Goal: Task Accomplishment & Management: Complete application form

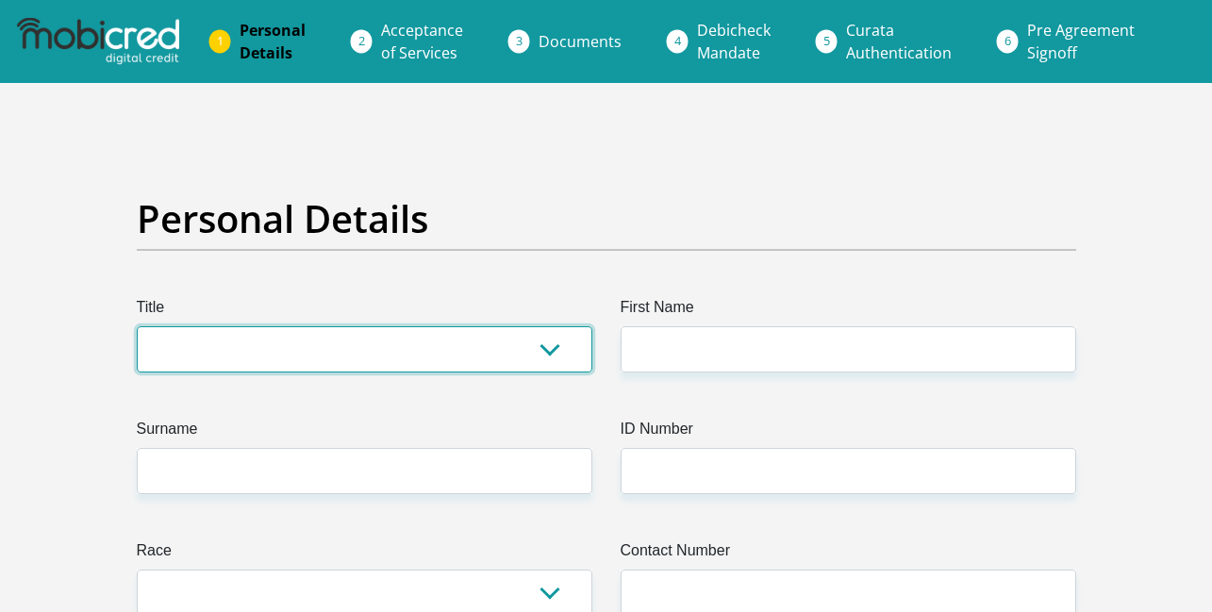
select select "Mr"
click at [137, 326] on select "Mr Ms Mrs Dr [PERSON_NAME]" at bounding box center [364, 349] width 455 height 46
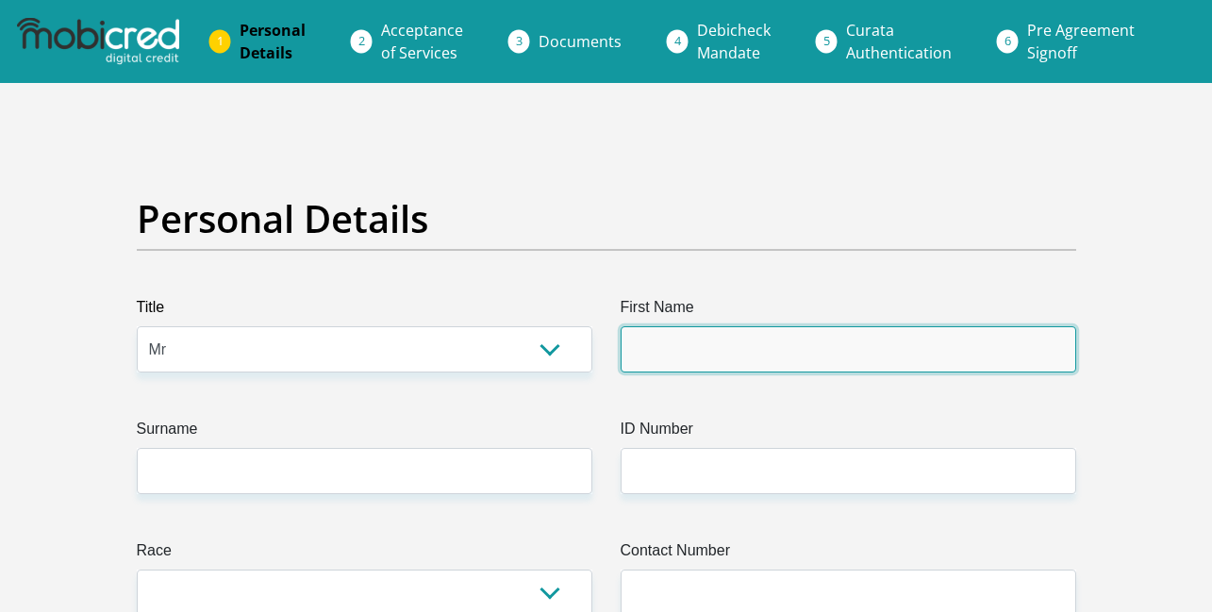
click at [685, 341] on input "First Name" at bounding box center [848, 349] width 455 height 46
type input "MPATI"
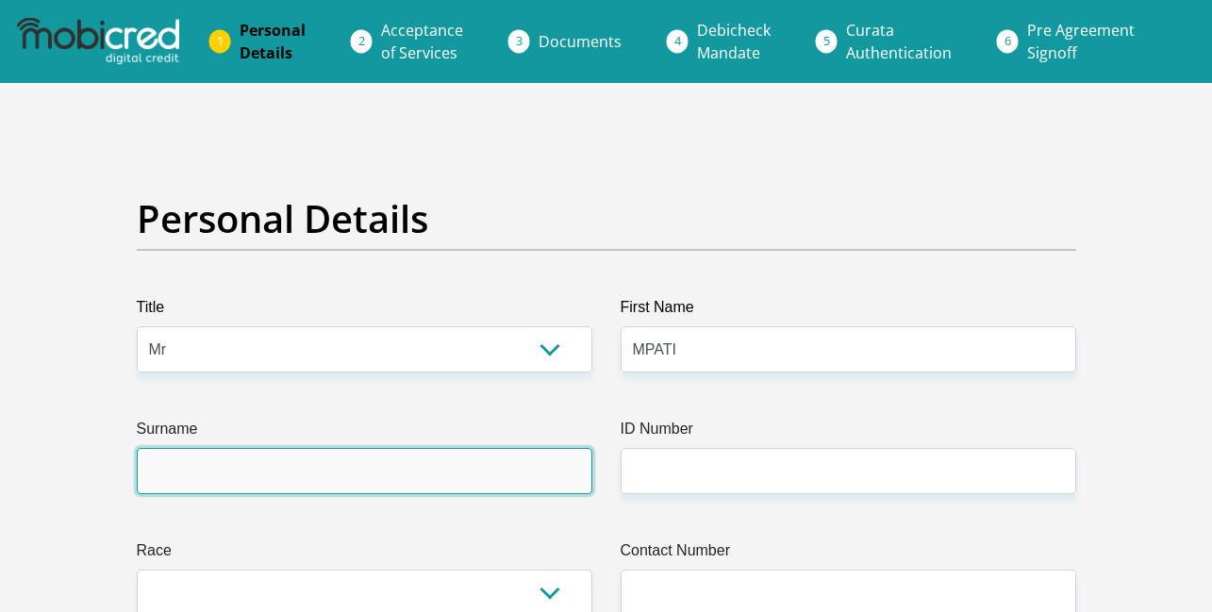
click at [473, 469] on input "Surname" at bounding box center [364, 471] width 455 height 46
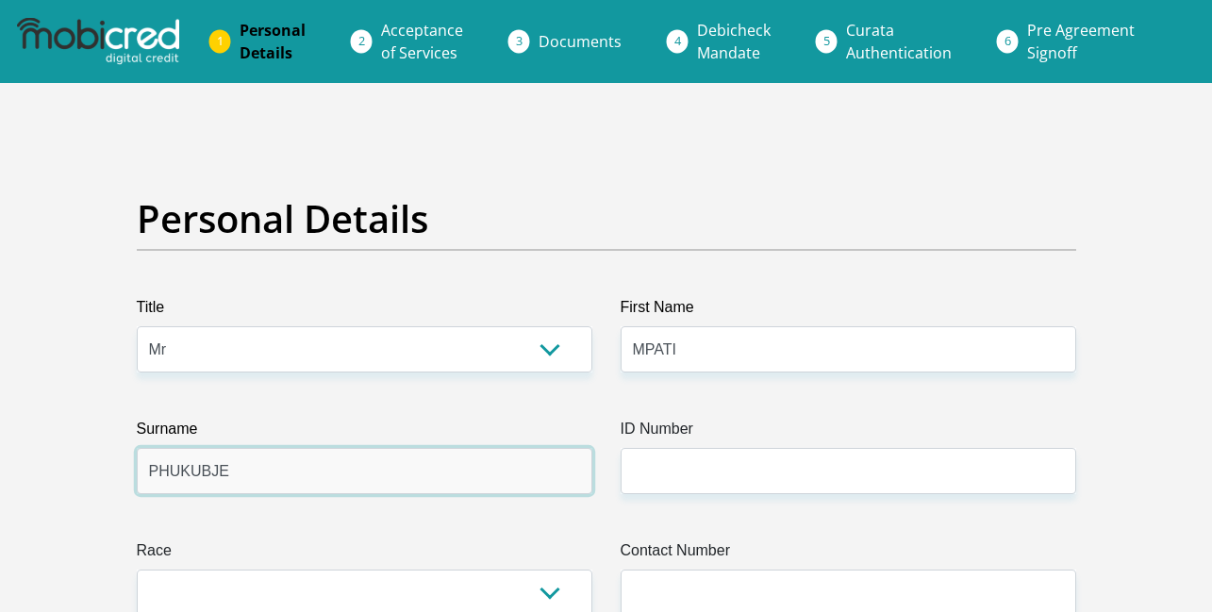
type input "PHUKUBJE"
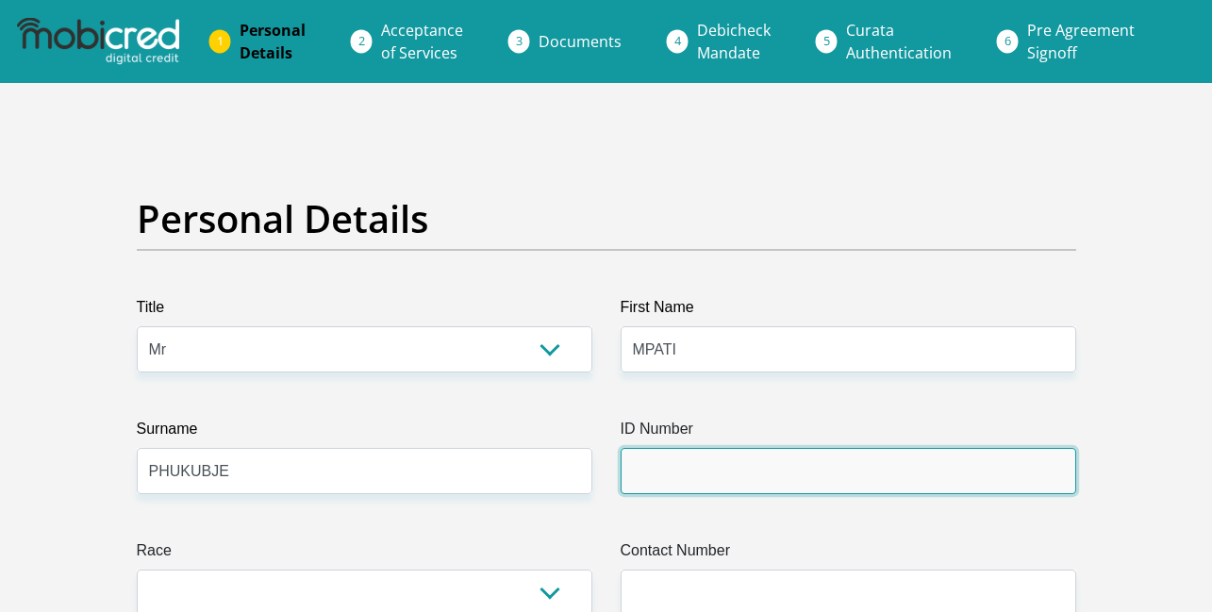
click at [719, 481] on input "ID Number" at bounding box center [848, 471] width 455 height 46
click at [714, 480] on input "ID Number" at bounding box center [848, 471] width 455 height 46
paste input "9111085327084"
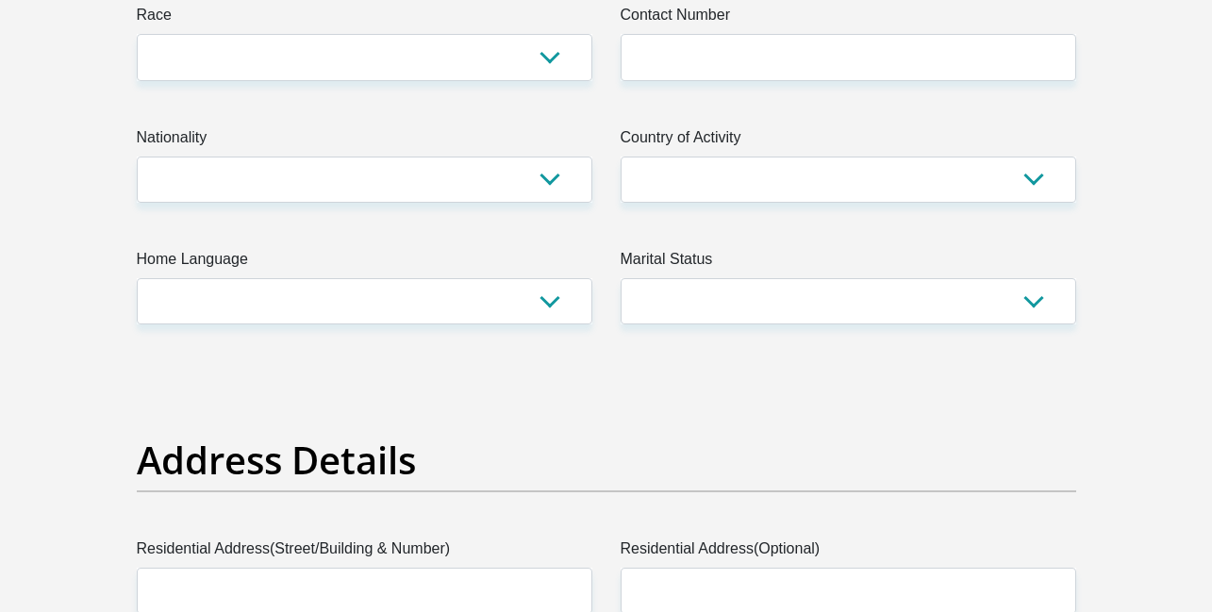
scroll to position [538, 0]
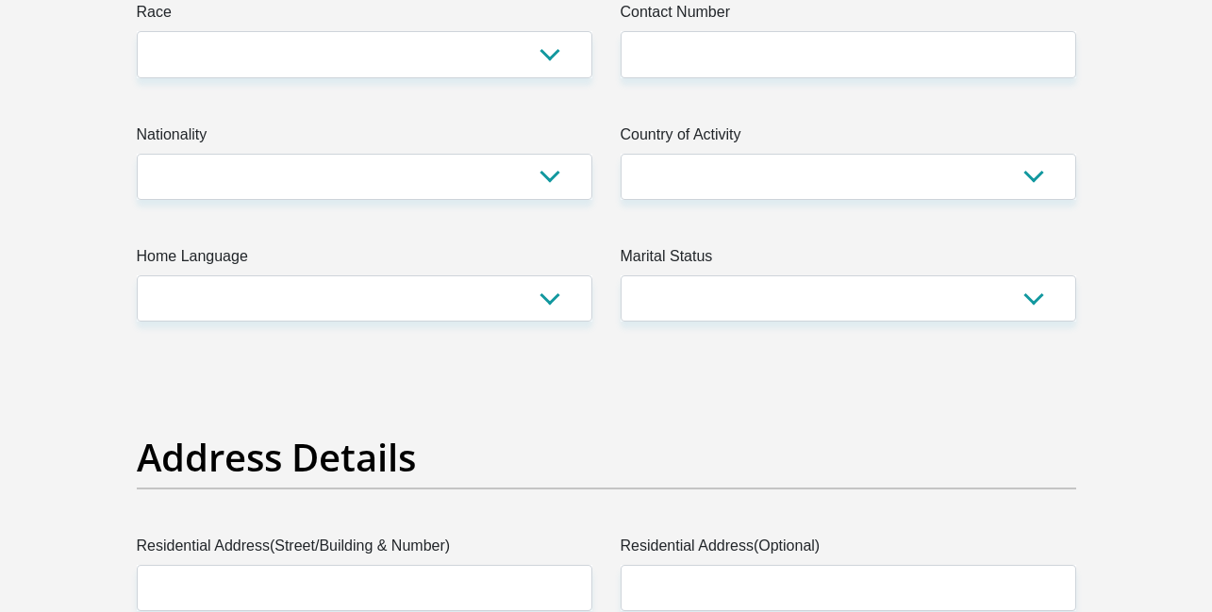
type input "9111085327084"
select select "1"
click at [137, 31] on select "Black Coloured Indian White Other" at bounding box center [364, 54] width 455 height 46
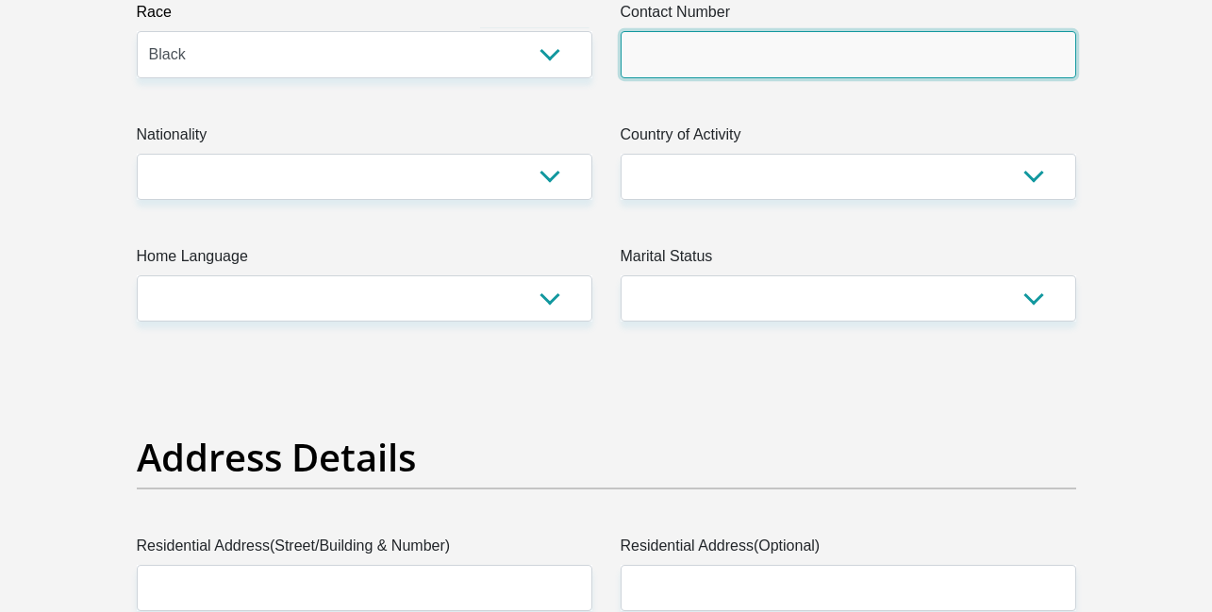
click at [709, 51] on input "Contact Number" at bounding box center [848, 54] width 455 height 46
type input "0714959130"
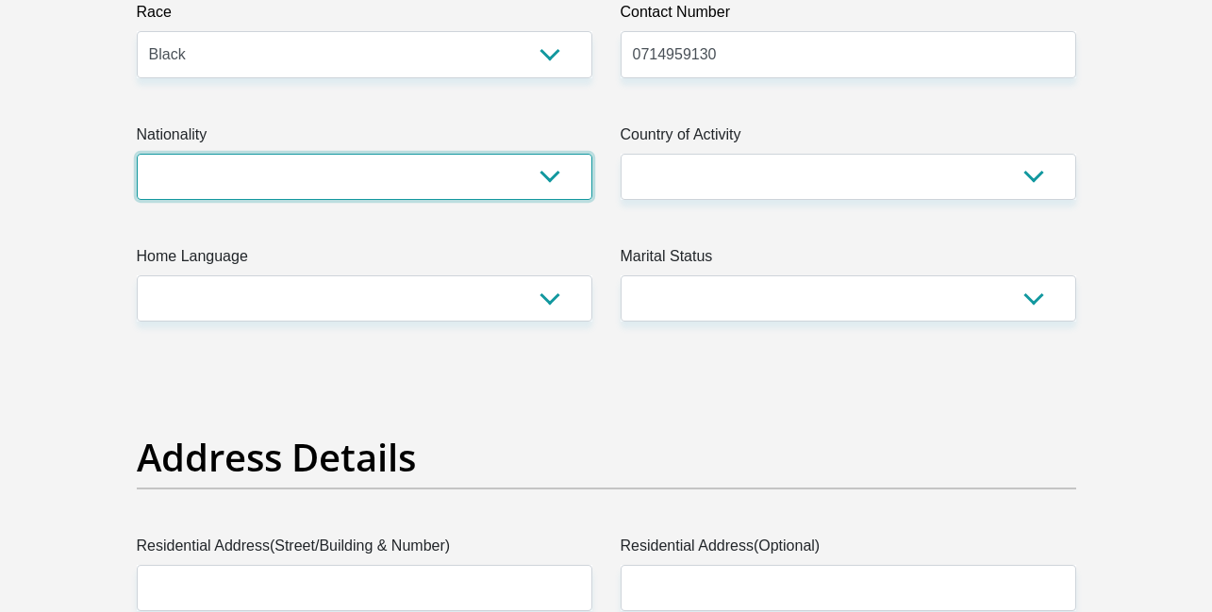
select select "ZAF"
click at [137, 154] on select "[GEOGRAPHIC_DATA] [GEOGRAPHIC_DATA] [GEOGRAPHIC_DATA] [GEOGRAPHIC_DATA] [GEOGRA…" at bounding box center [364, 177] width 455 height 46
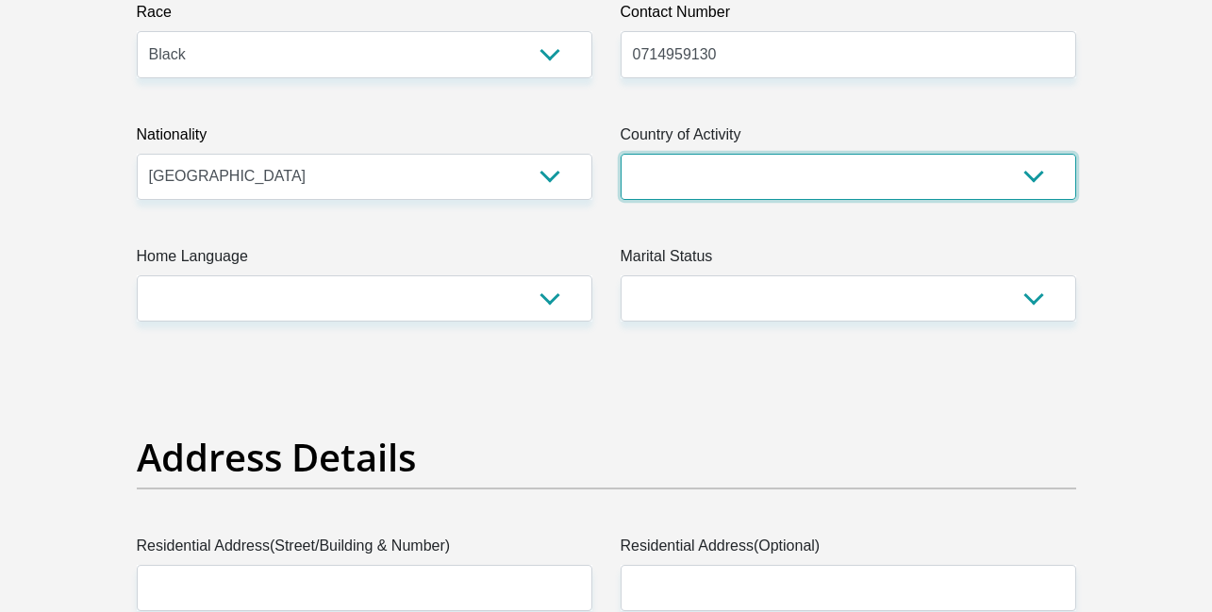
select select "ZAF"
click at [621, 154] on select "[GEOGRAPHIC_DATA] [GEOGRAPHIC_DATA] [GEOGRAPHIC_DATA] [GEOGRAPHIC_DATA] [GEOGRA…" at bounding box center [848, 177] width 455 height 46
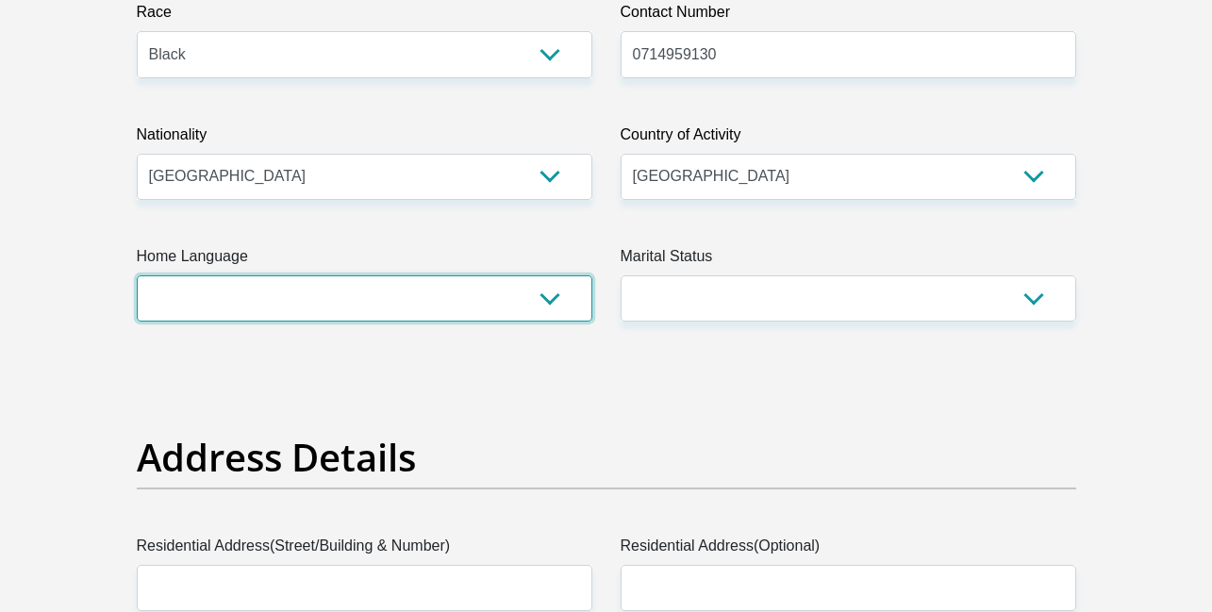
select select "nso"
click at [137, 275] on select "Afrikaans English Sepedi South Ndebele Southern Sotho Swati Tsonga Tswana Venda…" at bounding box center [364, 298] width 455 height 46
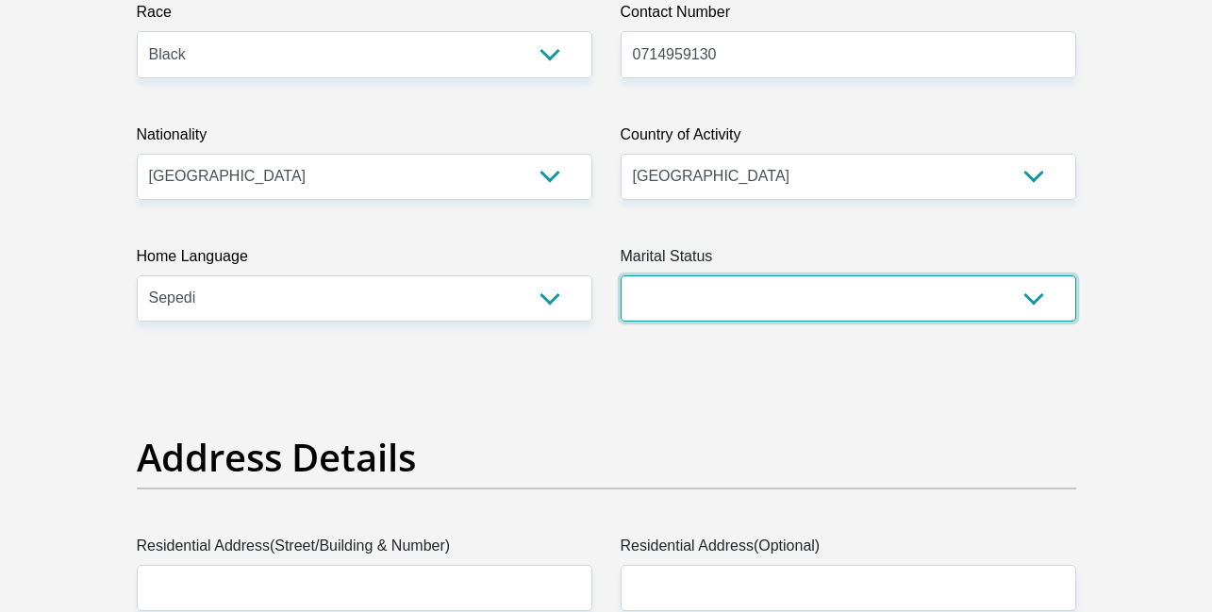
select select "2"
click at [621, 275] on select "Married ANC Single Divorced Widowed Married COP or Customary Law" at bounding box center [848, 298] width 455 height 46
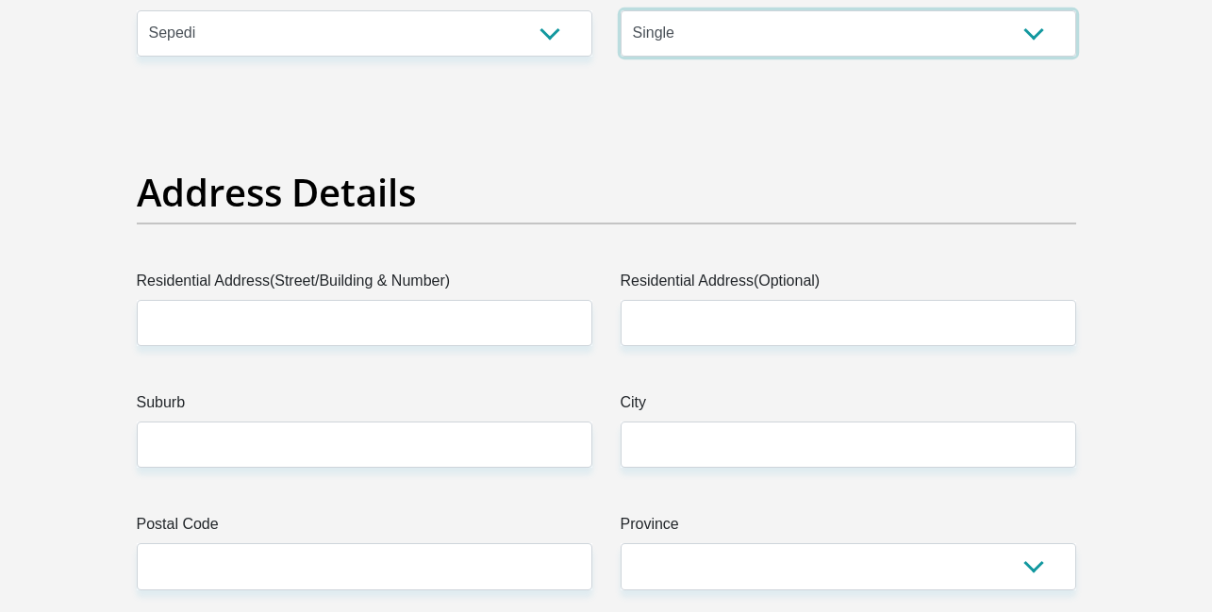
scroll to position [813, 0]
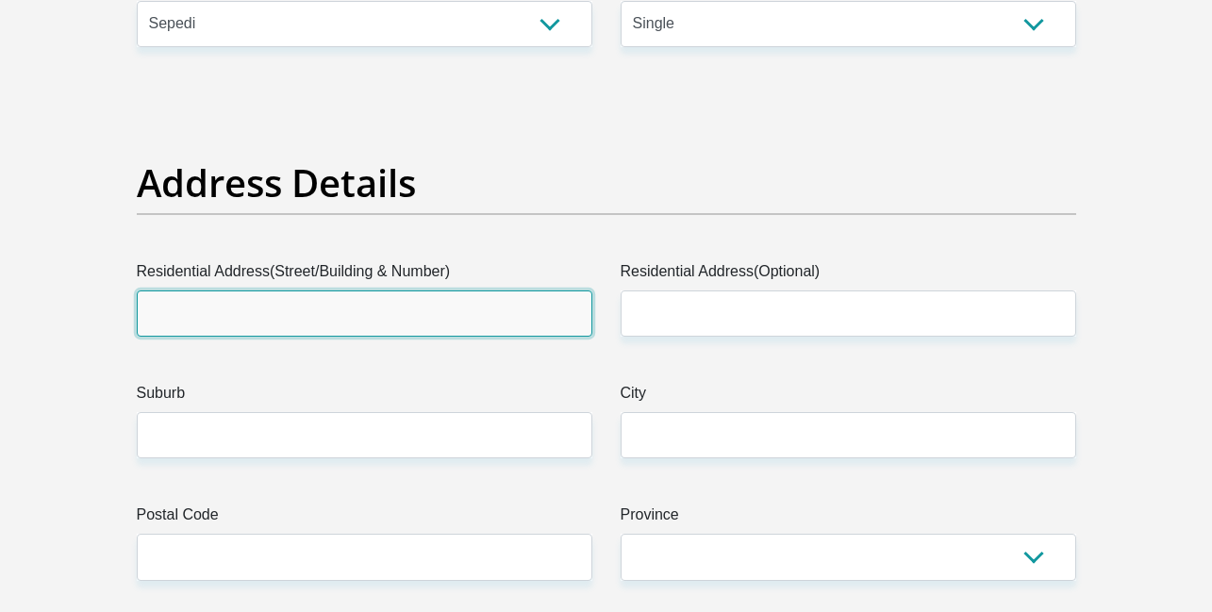
click at [456, 314] on input "Residential Address(Street/Building & Number)" at bounding box center [364, 313] width 455 height 46
paste input "[STREET_ADDRESS][PERSON_NAME]"
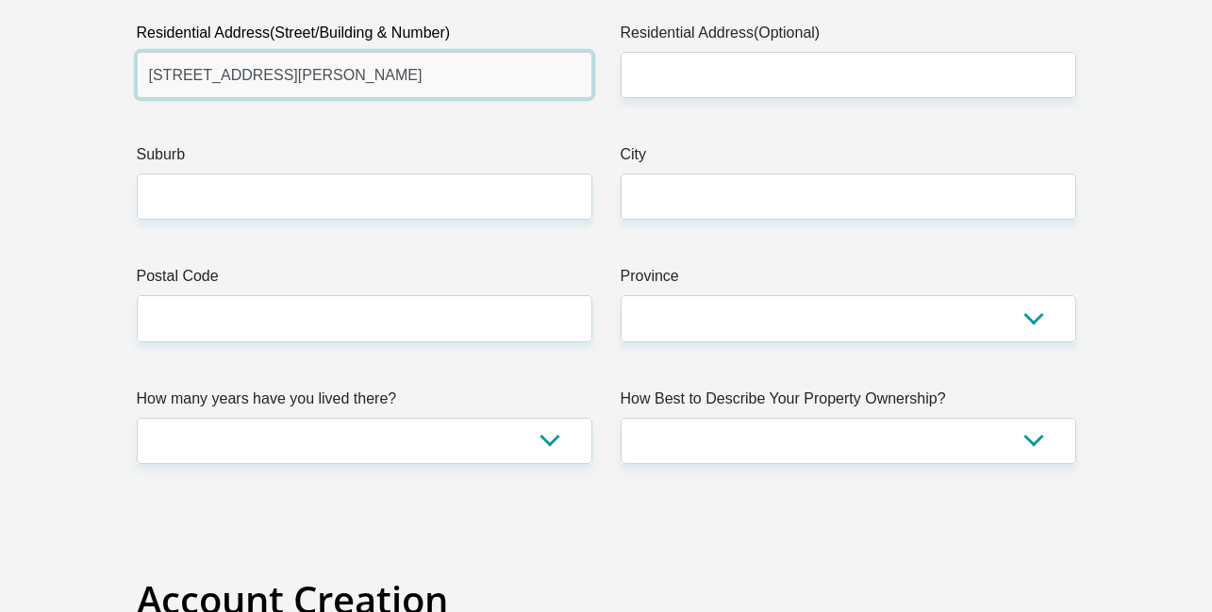
scroll to position [1060, 0]
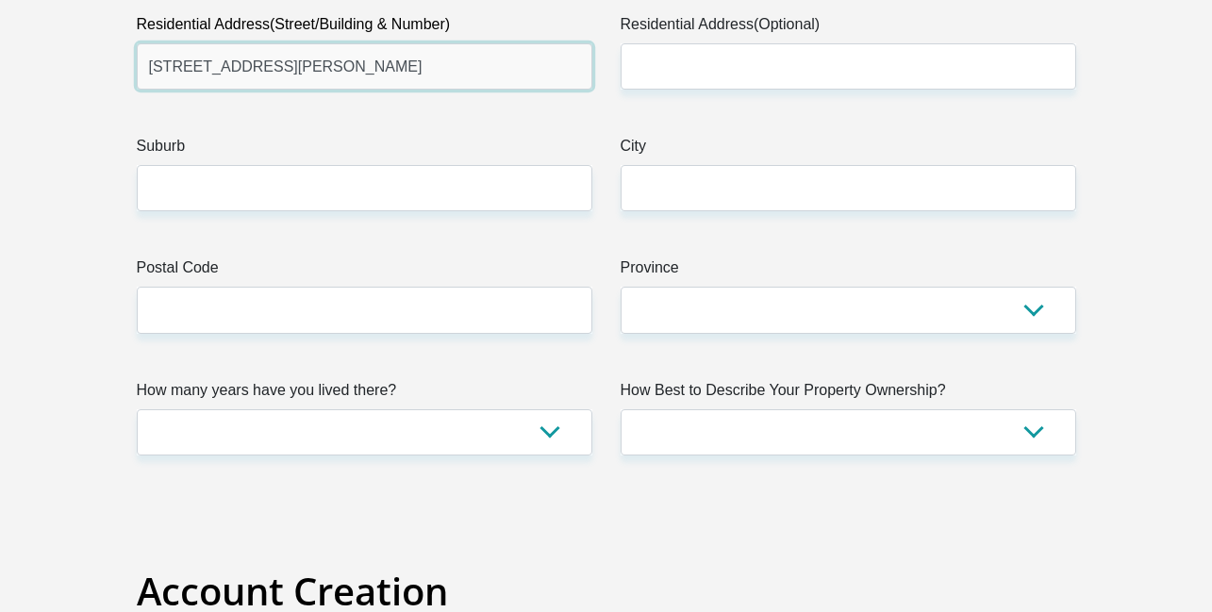
type input "[STREET_ADDRESS][PERSON_NAME]"
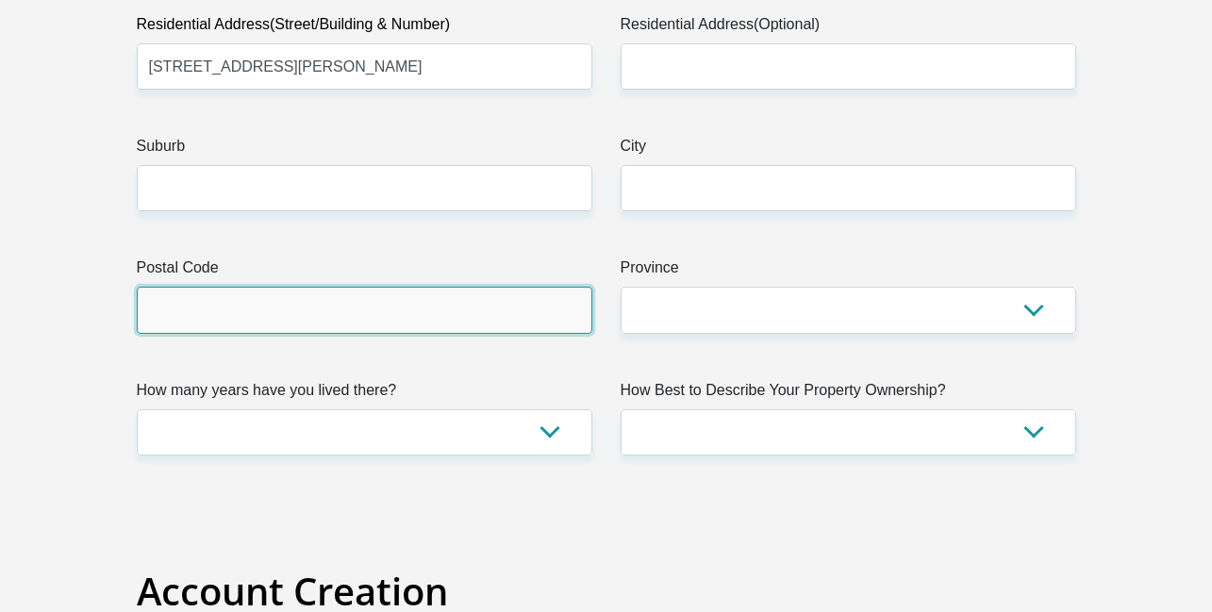
click at [406, 296] on input "Postal Code" at bounding box center [364, 310] width 455 height 46
type input "2149"
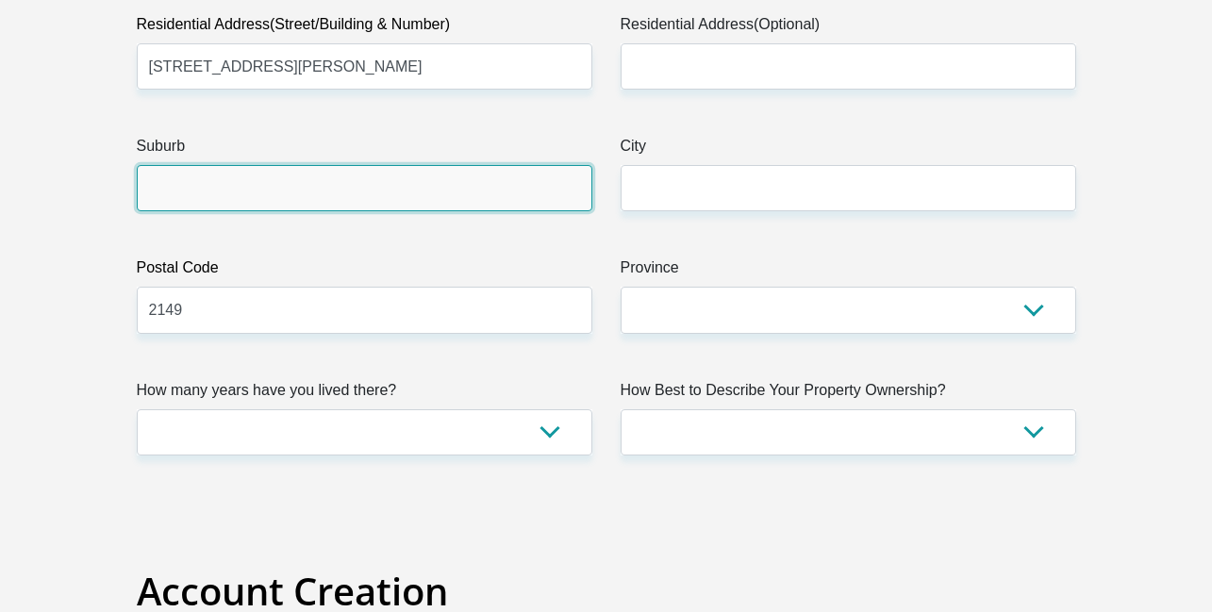
click at [317, 190] on input "Suburb" at bounding box center [364, 188] width 455 height 46
type input "RANDBURG"
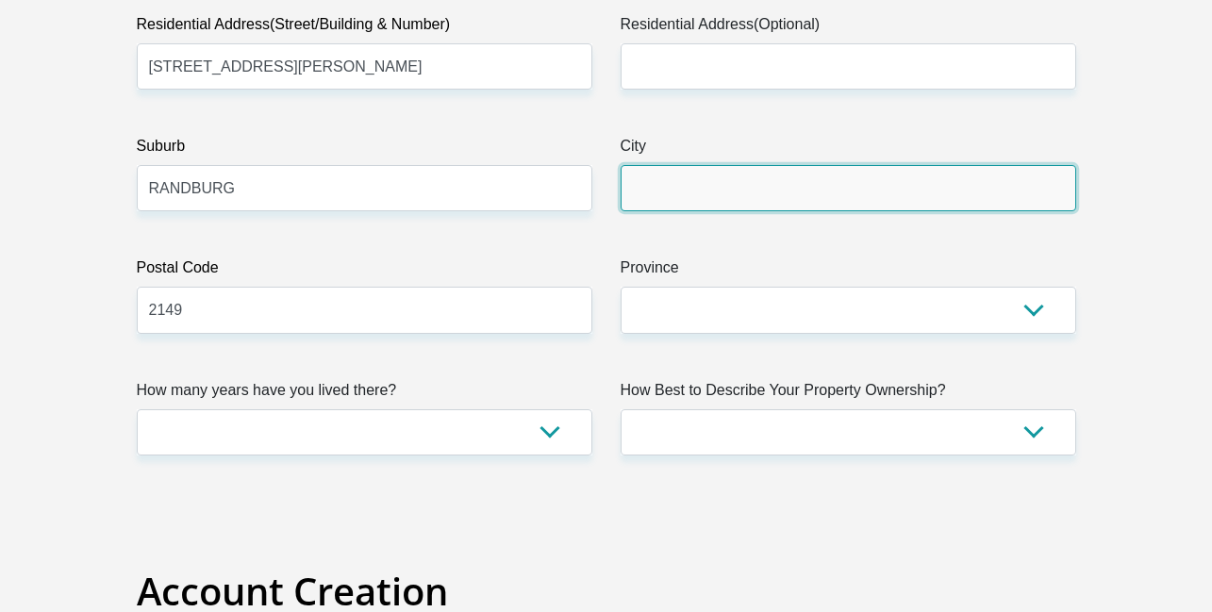
click at [678, 202] on input "City" at bounding box center [848, 188] width 455 height 46
type input "BLAIRGOWRIE"
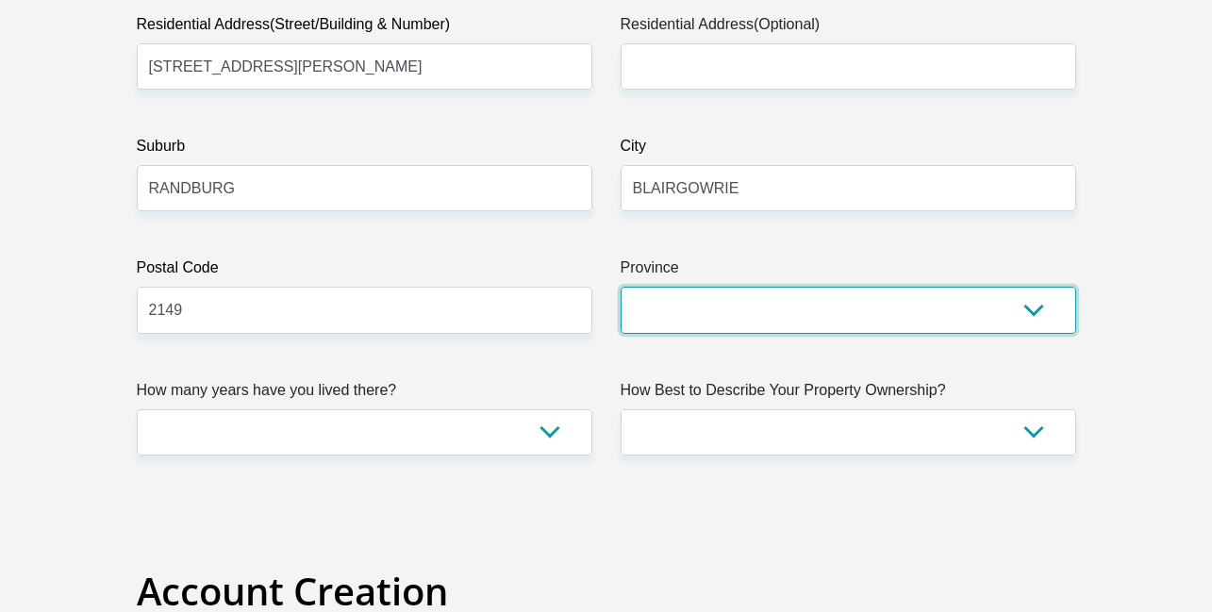
select select "Gauteng"
click at [621, 287] on select "Eastern Cape Free State [GEOGRAPHIC_DATA] [GEOGRAPHIC_DATA][DATE] [GEOGRAPHIC_D…" at bounding box center [848, 310] width 455 height 46
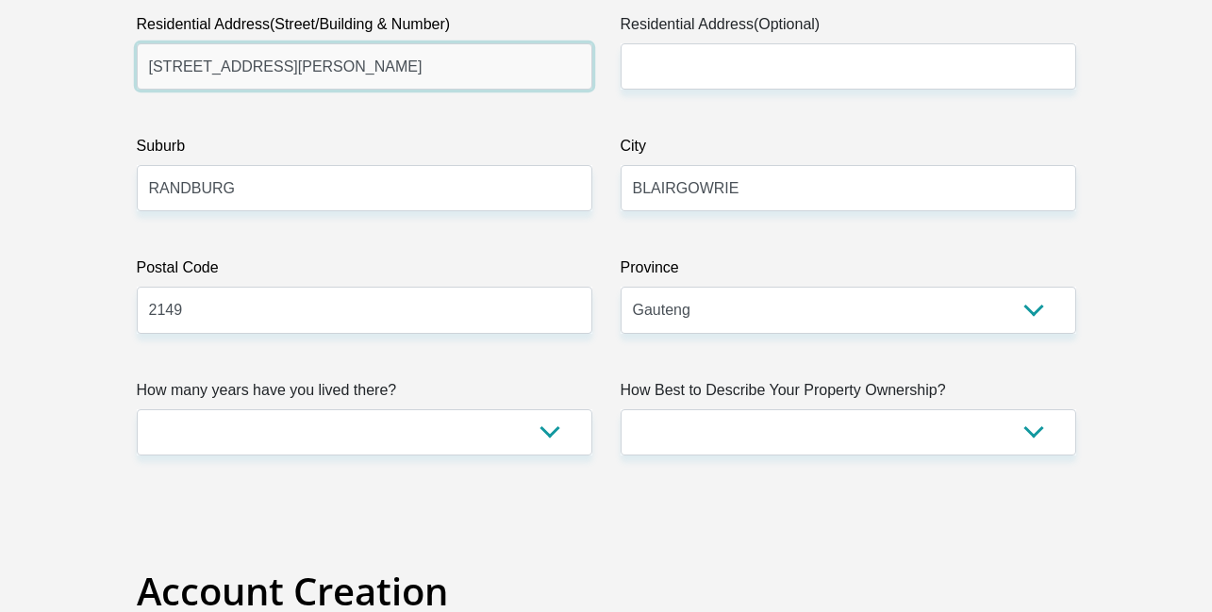
drag, startPoint x: 483, startPoint y: 80, endPoint x: 281, endPoint y: 68, distance: 202.2
click at [281, 68] on input "[STREET_ADDRESS][PERSON_NAME]" at bounding box center [364, 66] width 455 height 46
type input "[STREET_ADDRESS][PERSON_NAME]"
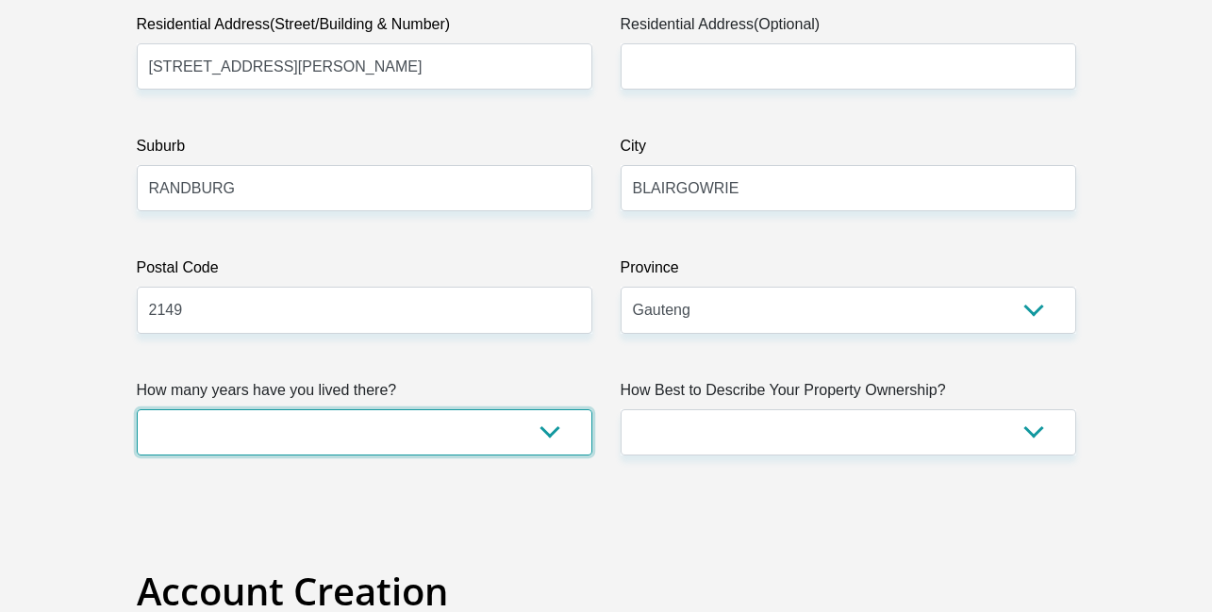
select select "4"
click at [137, 409] on select "less than 1 year 1-3 years 3-5 years 5+ years" at bounding box center [364, 432] width 455 height 46
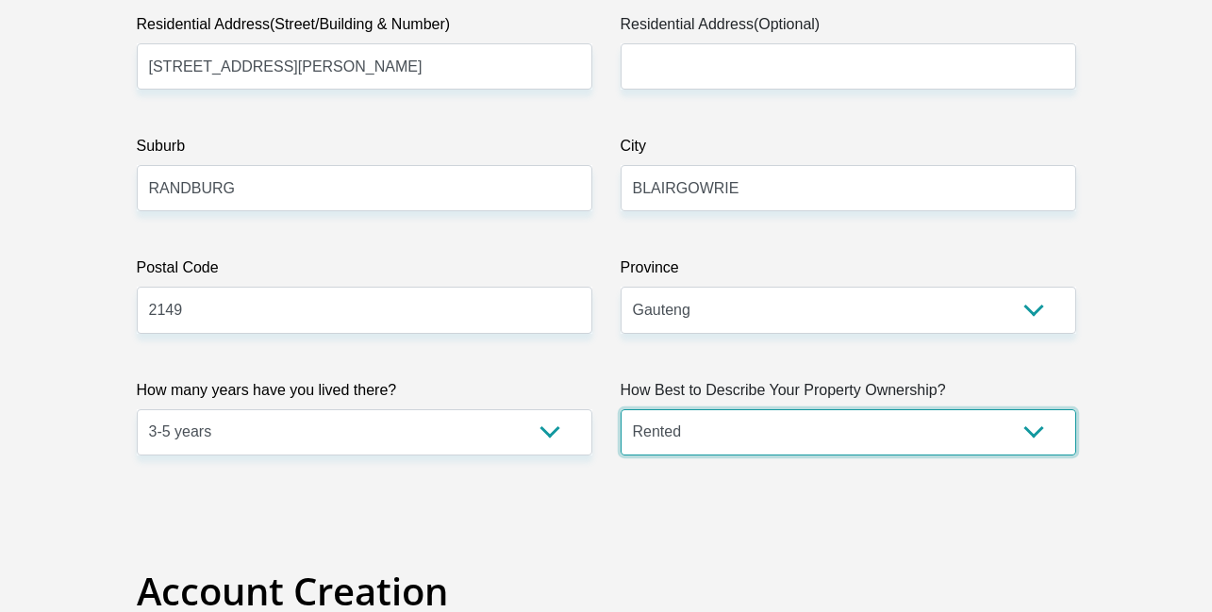
click at [621, 409] on select "Owned Rented Family Owned Company Dwelling" at bounding box center [848, 432] width 455 height 46
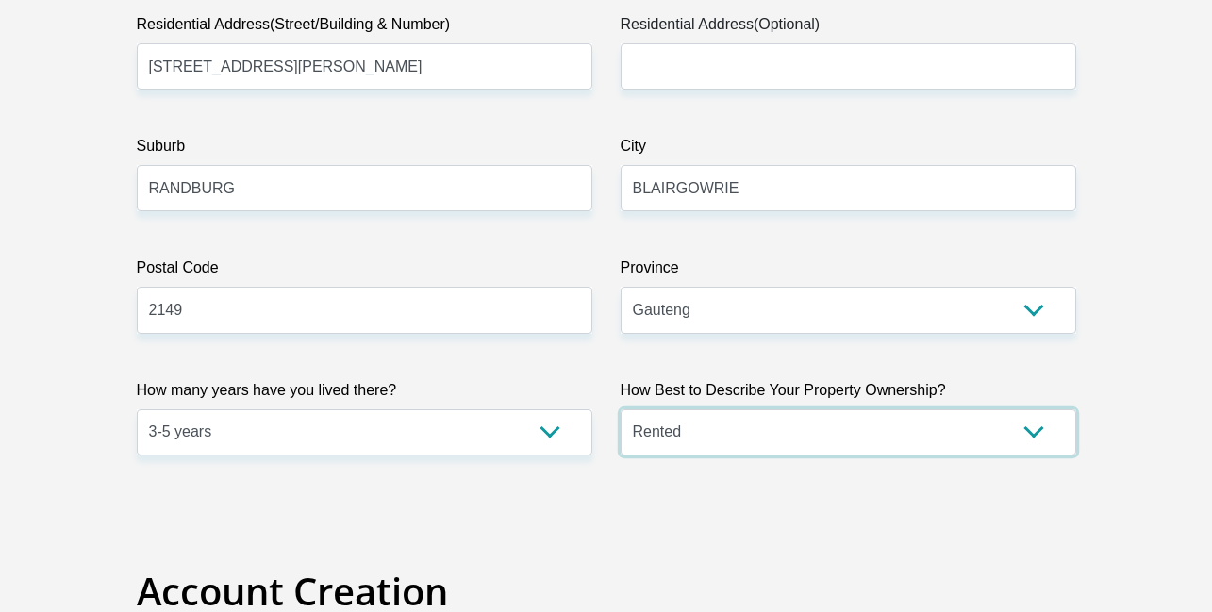
select select "Company Dwelling"
click at [621, 409] on select "Owned Rented Family Owned Company Dwelling" at bounding box center [848, 432] width 455 height 46
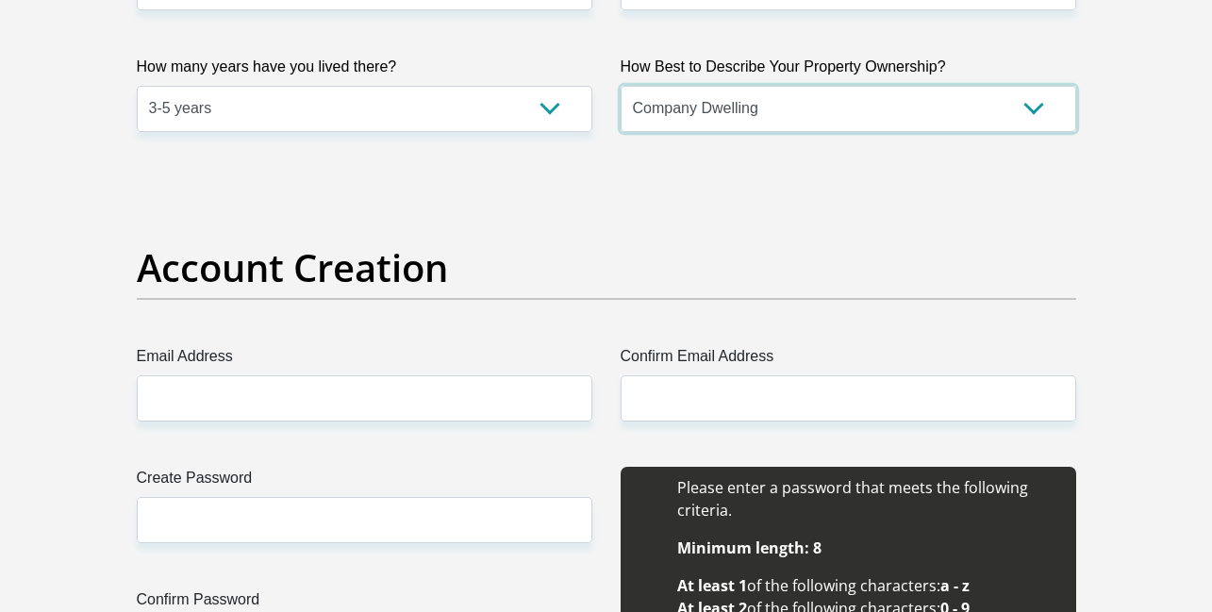
scroll to position [1279, 0]
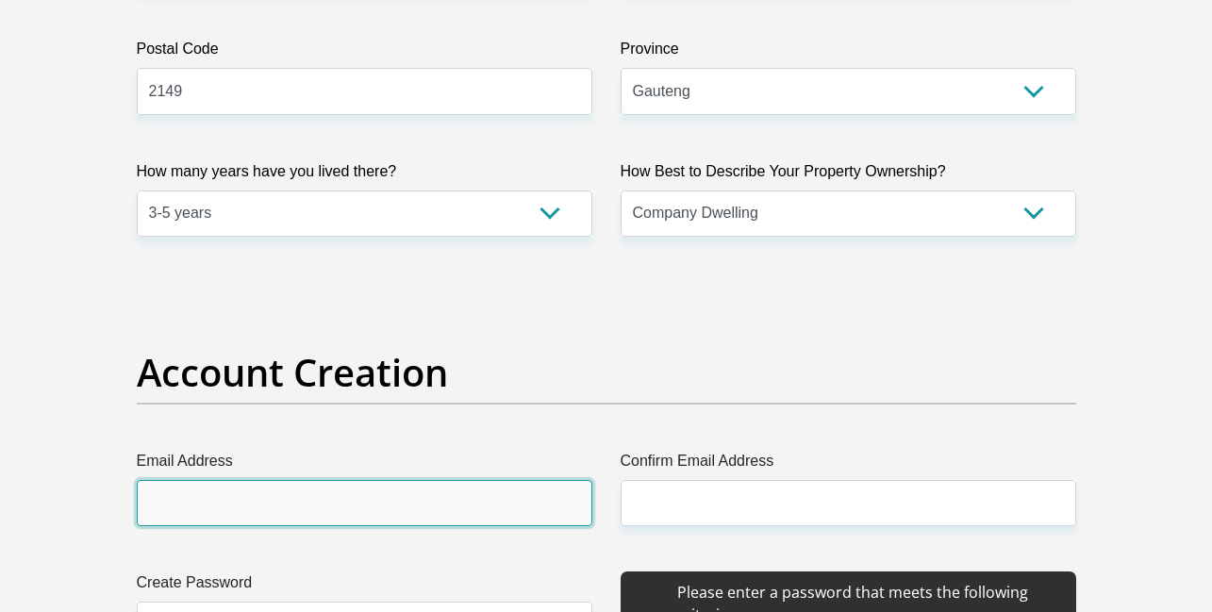
click at [416, 508] on input "Email Address" at bounding box center [364, 503] width 455 height 46
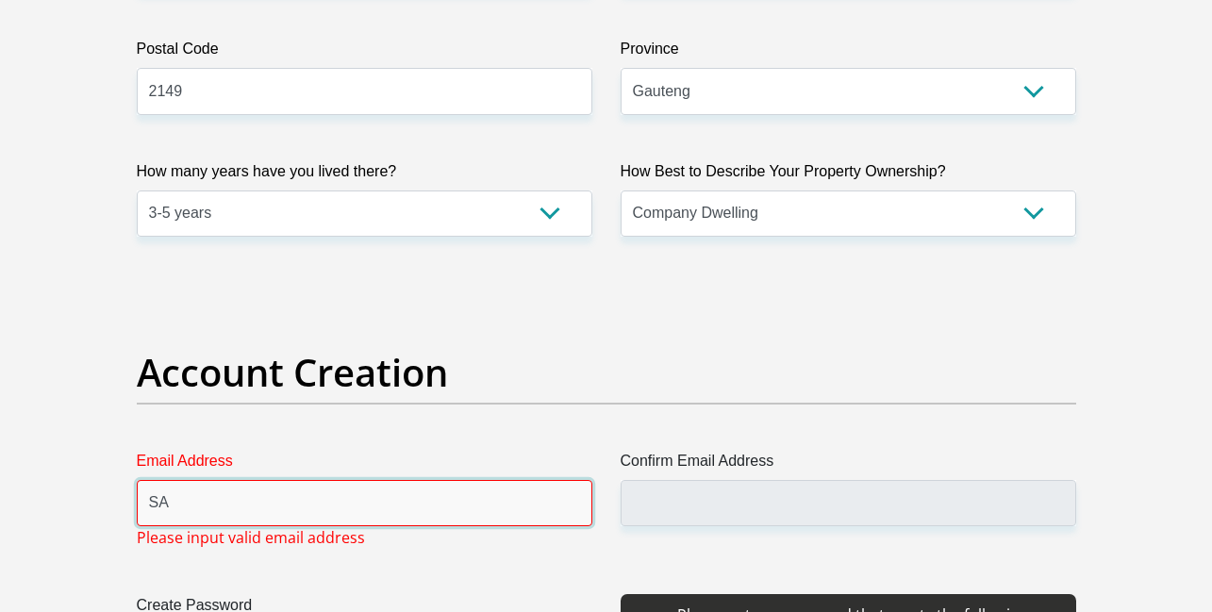
type input "S"
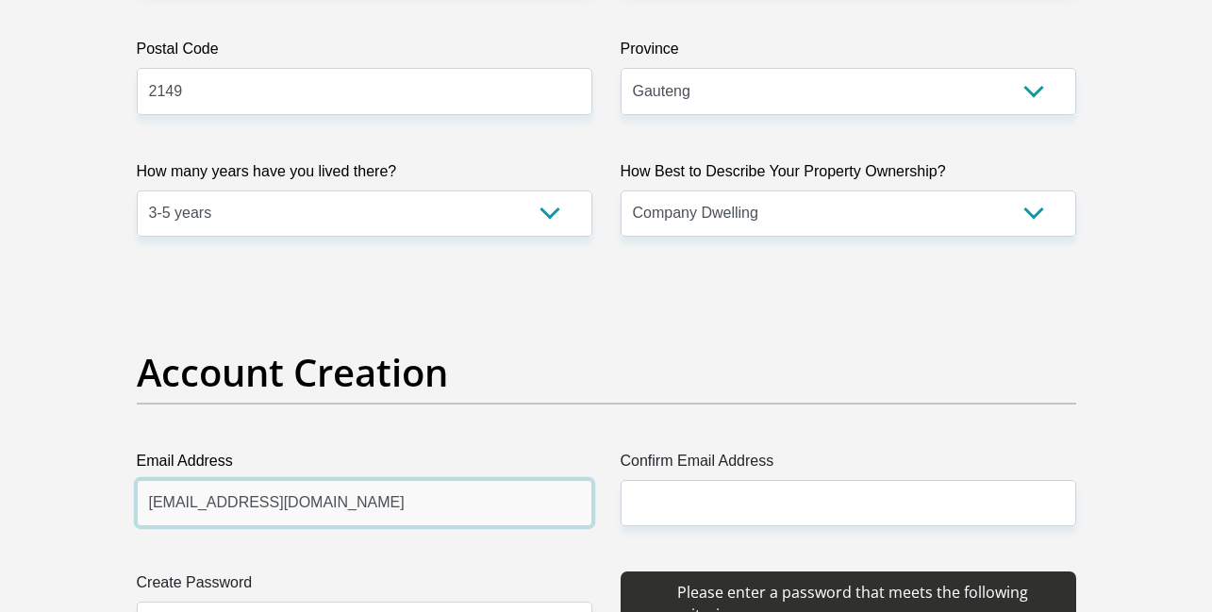
drag, startPoint x: 371, startPoint y: 510, endPoint x: 124, endPoint y: 505, distance: 246.2
click at [124, 505] on div "Email Address [EMAIL_ADDRESS][DOMAIN_NAME] Please input valid email address" at bounding box center [365, 488] width 484 height 76
type input "[EMAIL_ADDRESS][DOMAIN_NAME]"
drag, startPoint x: 364, startPoint y: 493, endPoint x: 399, endPoint y: 505, distance: 37.0
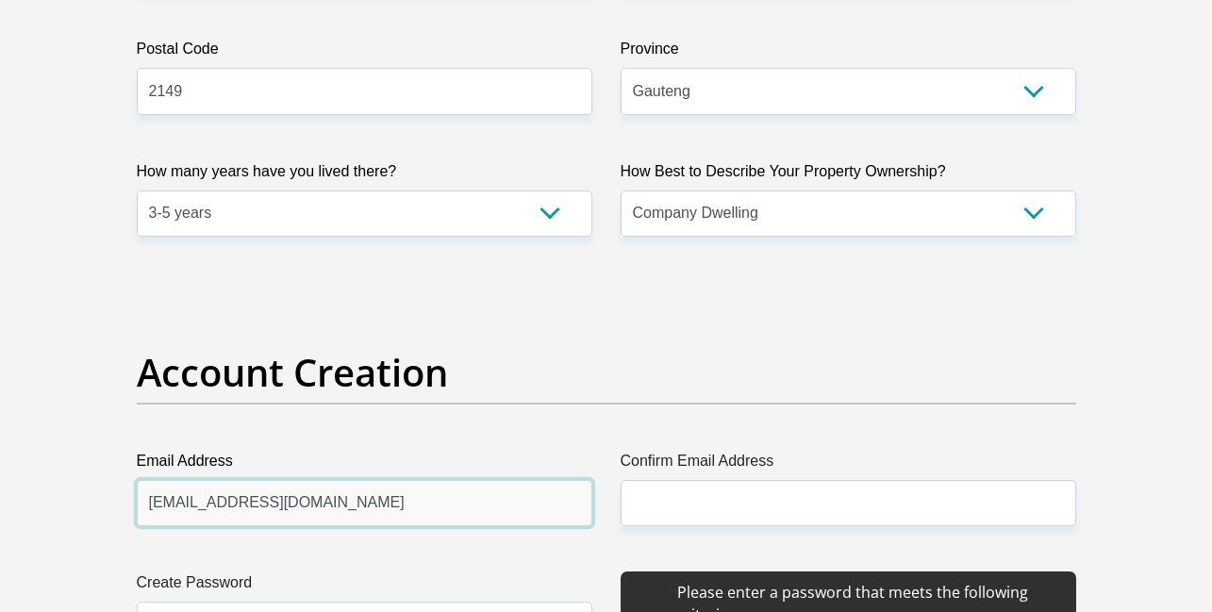
click at [399, 505] on input "[EMAIL_ADDRESS][DOMAIN_NAME]" at bounding box center [364, 503] width 455 height 46
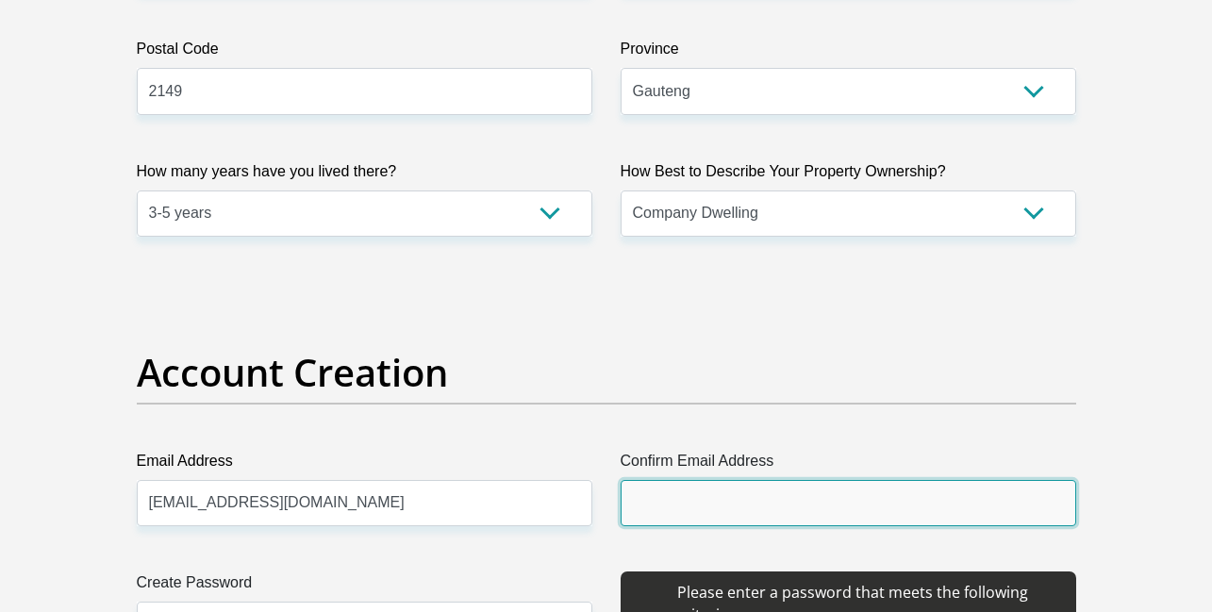
paste input "[EMAIL_ADDRESS][DOMAIN_NAME]"
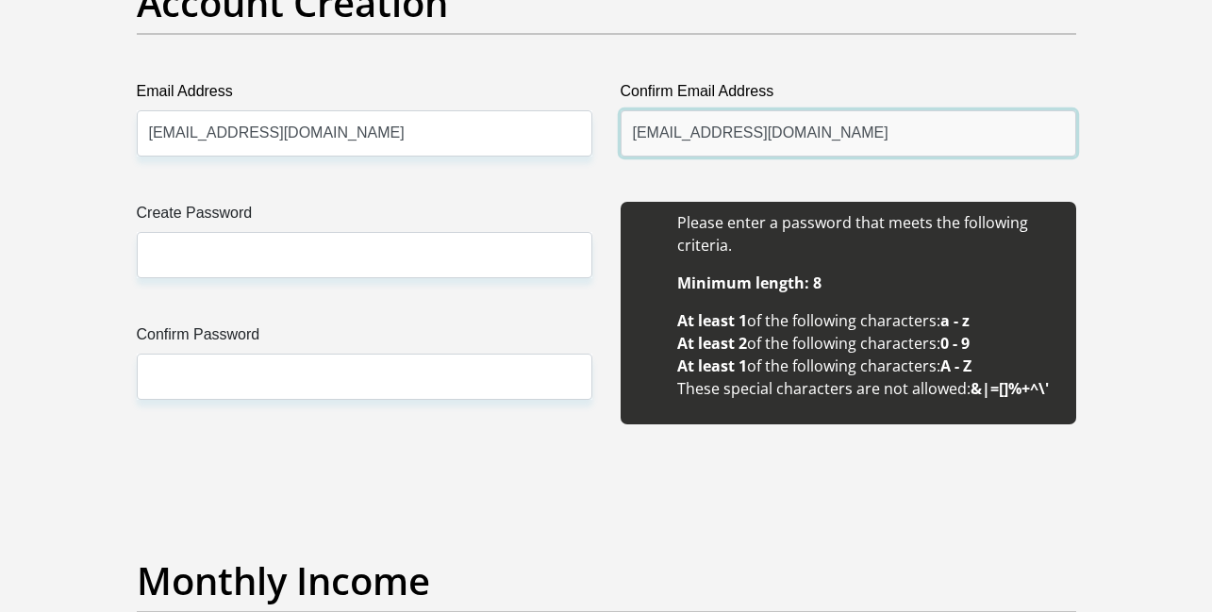
scroll to position [1652, 0]
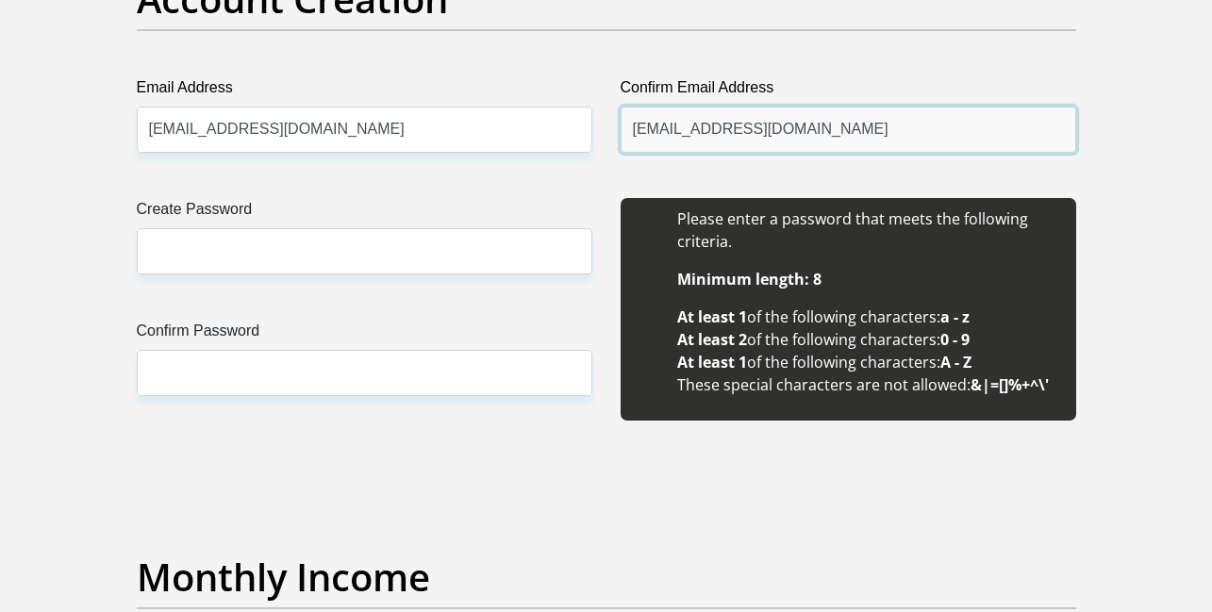
type input "[EMAIL_ADDRESS][DOMAIN_NAME]"
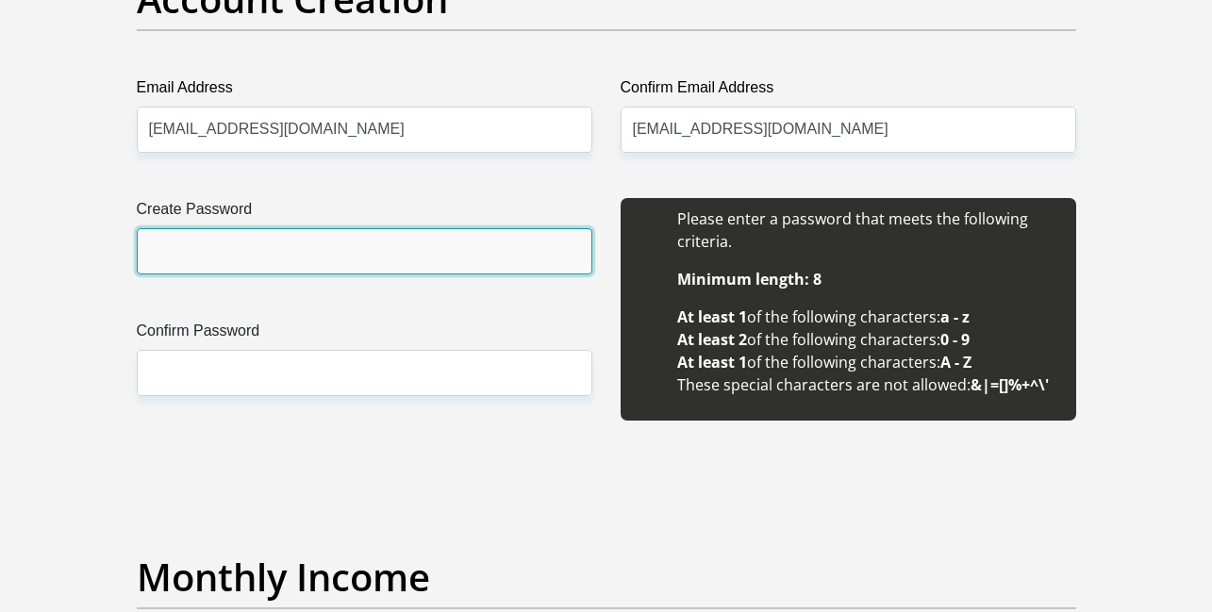
click at [293, 261] on input "Create Password" at bounding box center [364, 251] width 455 height 46
drag, startPoint x: 286, startPoint y: 246, endPoint x: 145, endPoint y: 245, distance: 140.5
click at [145, 245] on input "Sashamichel@26" at bounding box center [364, 251] width 455 height 46
type input "Sashamichel@26"
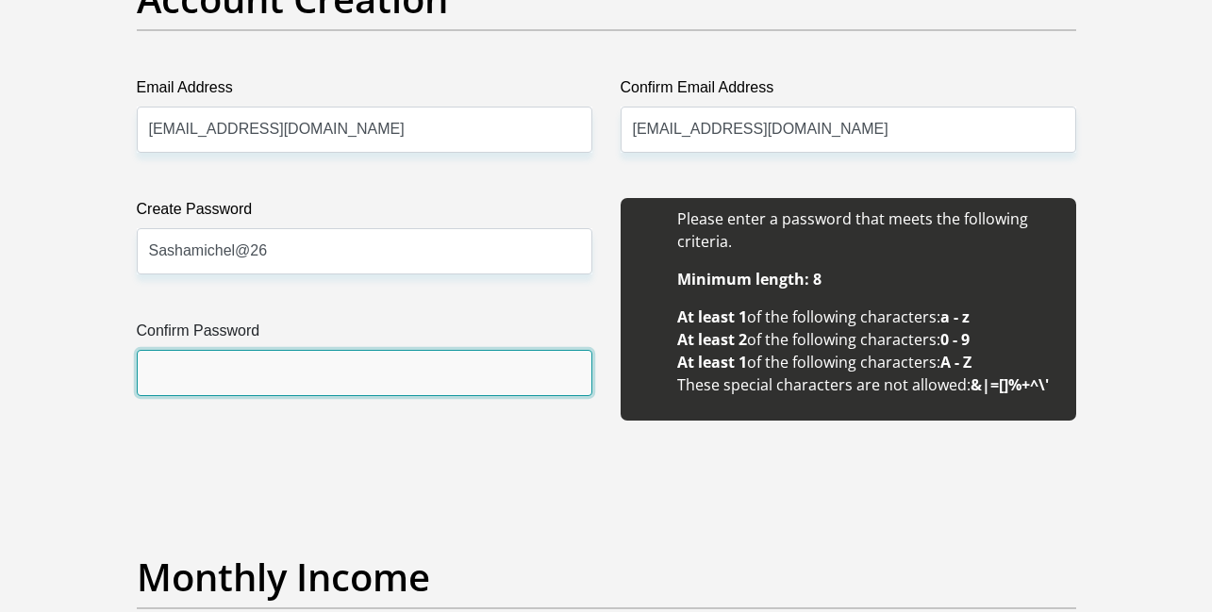
click at [242, 368] on input "Confirm Password" at bounding box center [364, 373] width 455 height 46
paste input "Sashamichel@26"
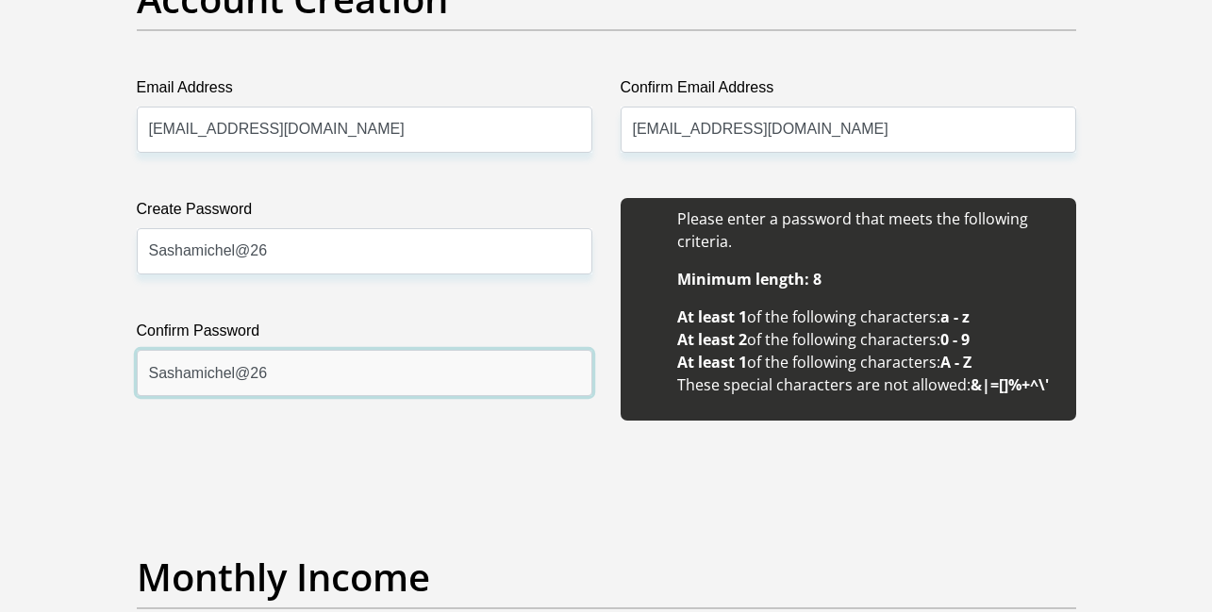
type input "Sashamichel@26"
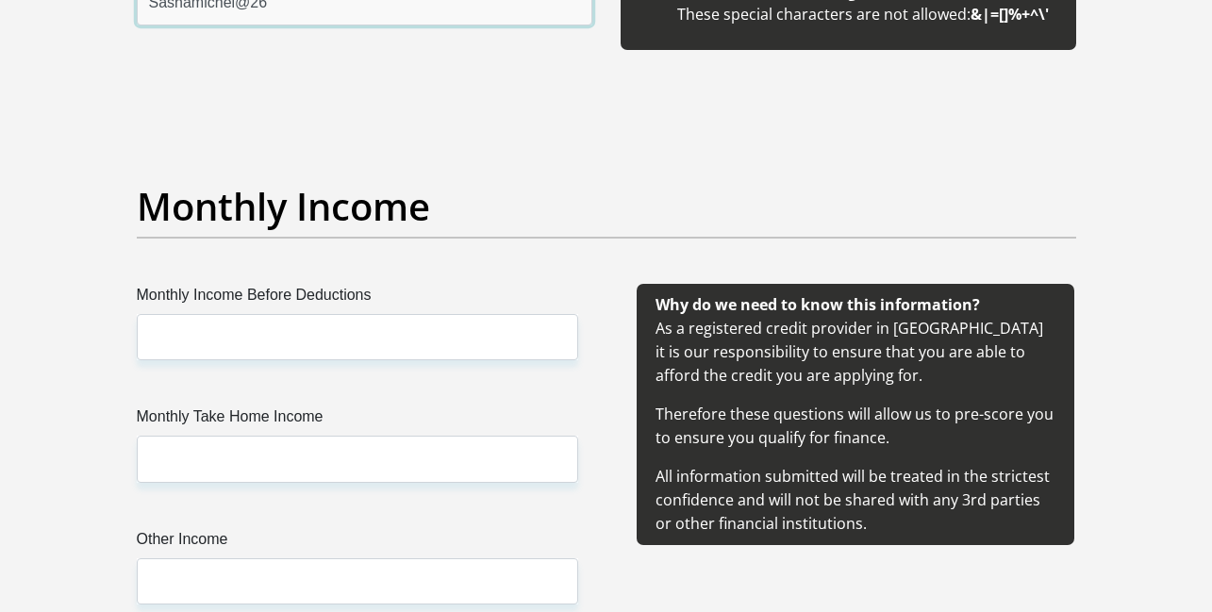
scroll to position [2026, 0]
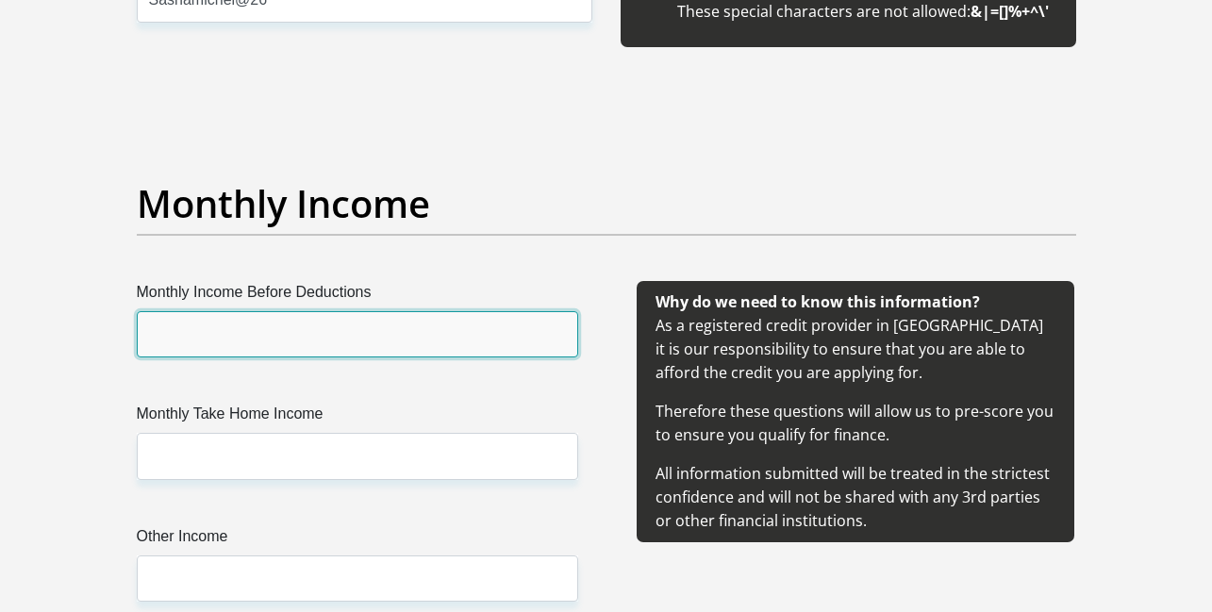
click at [393, 342] on input "Monthly Income Before Deductions" at bounding box center [357, 334] width 441 height 46
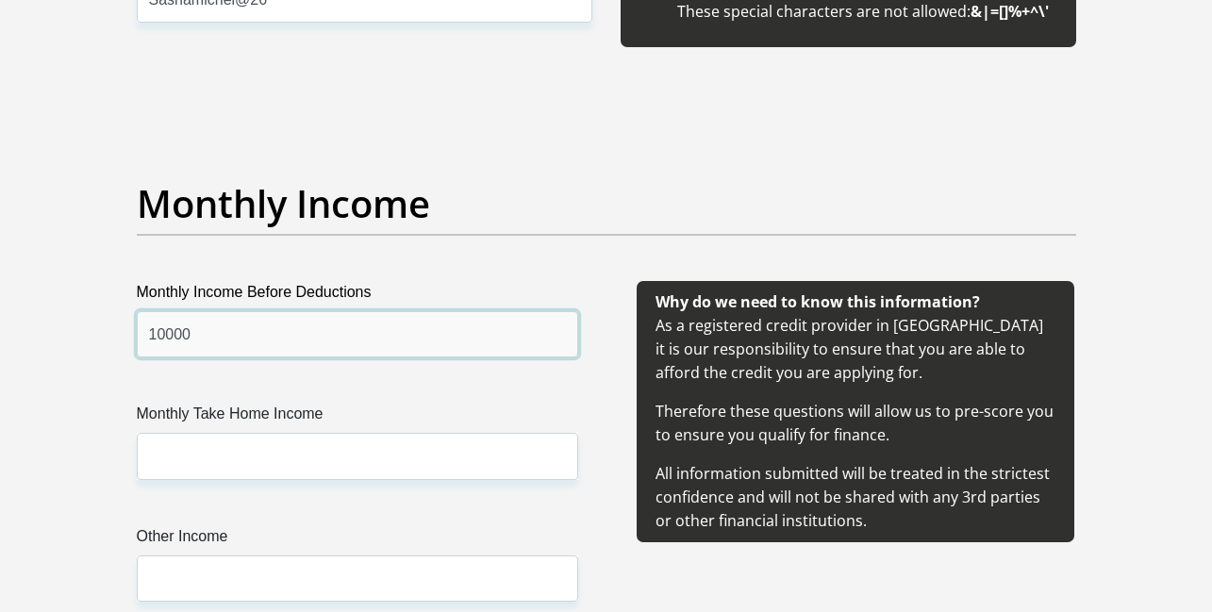
type input "10000"
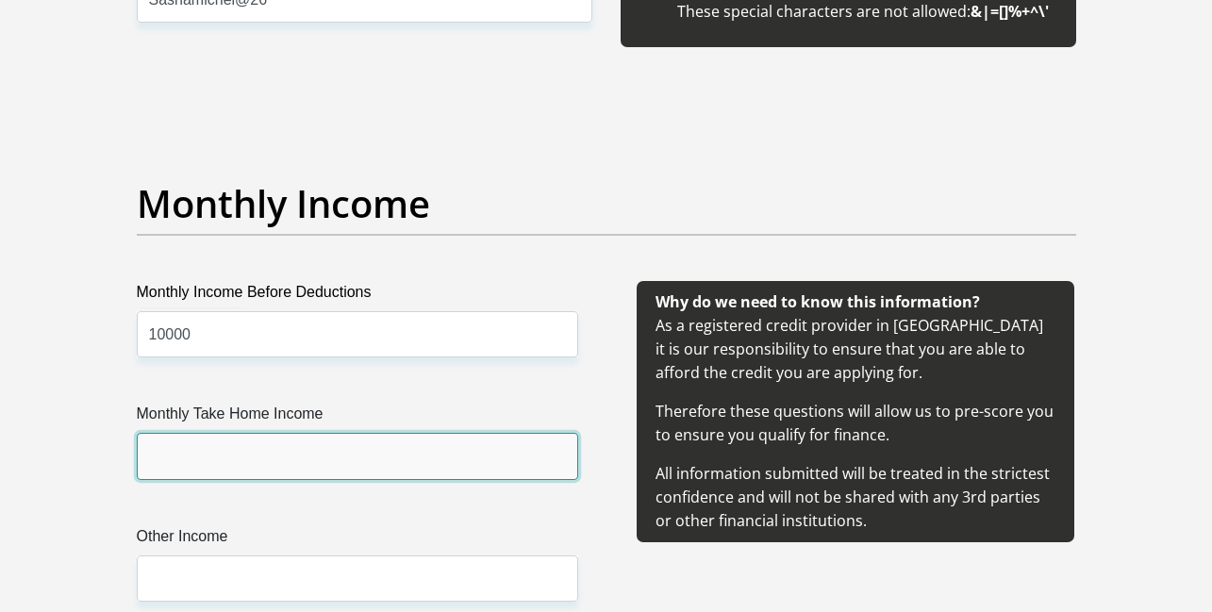
click at [297, 459] on input "Monthly Take Home Income" at bounding box center [357, 456] width 441 height 46
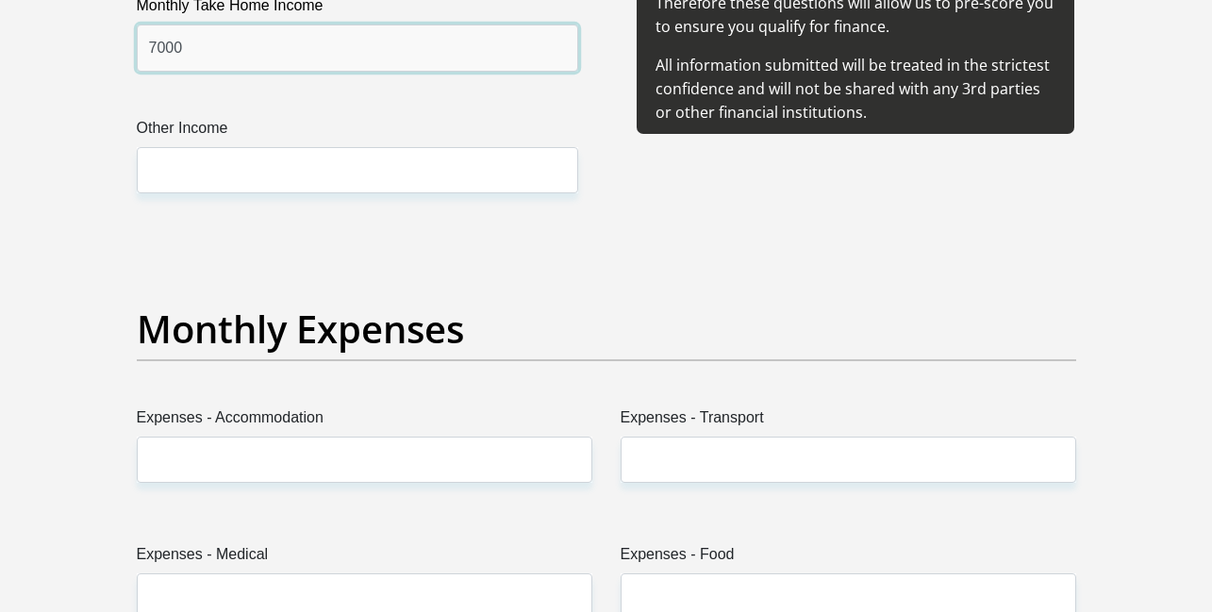
scroll to position [2427, 0]
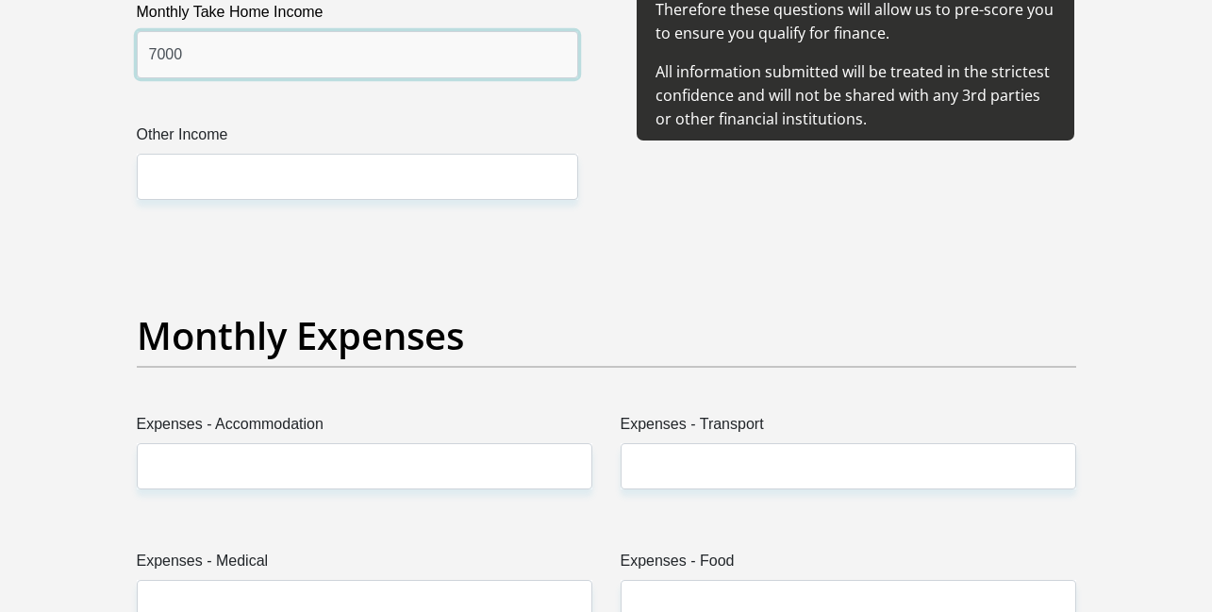
type input "7000"
click at [333, 202] on div "Monthly Income Before Deductions 10000 Monthly Take Home Income 7000 Other Inco…" at bounding box center [357, 62] width 498 height 366
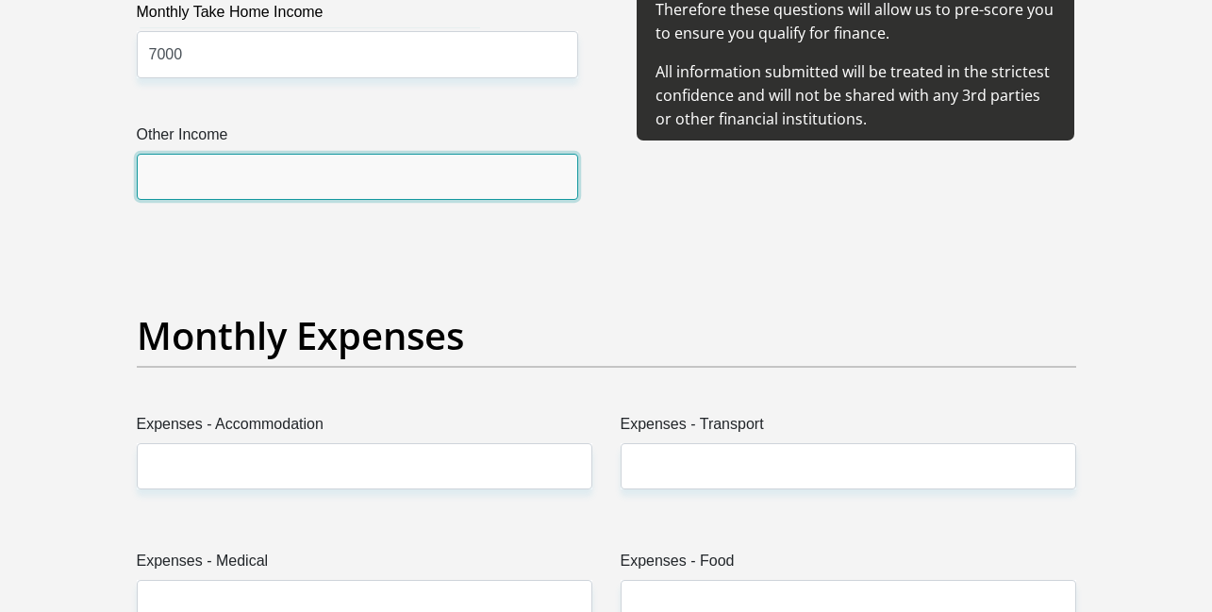
click at [334, 174] on input "Other Income" at bounding box center [357, 177] width 441 height 46
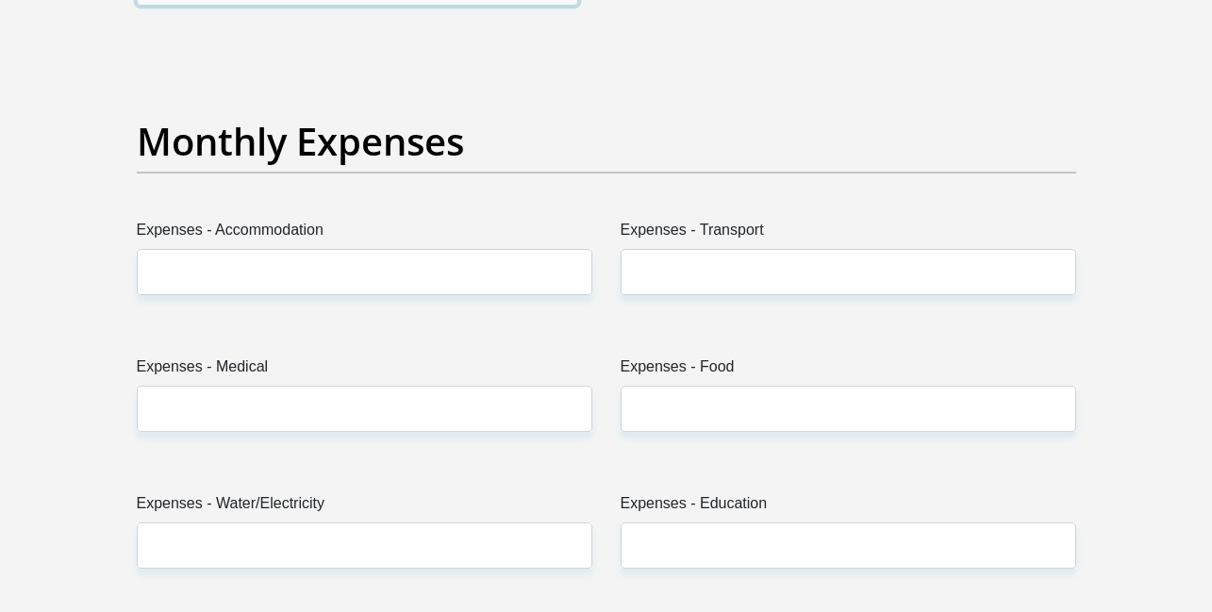
scroll to position [2627, 0]
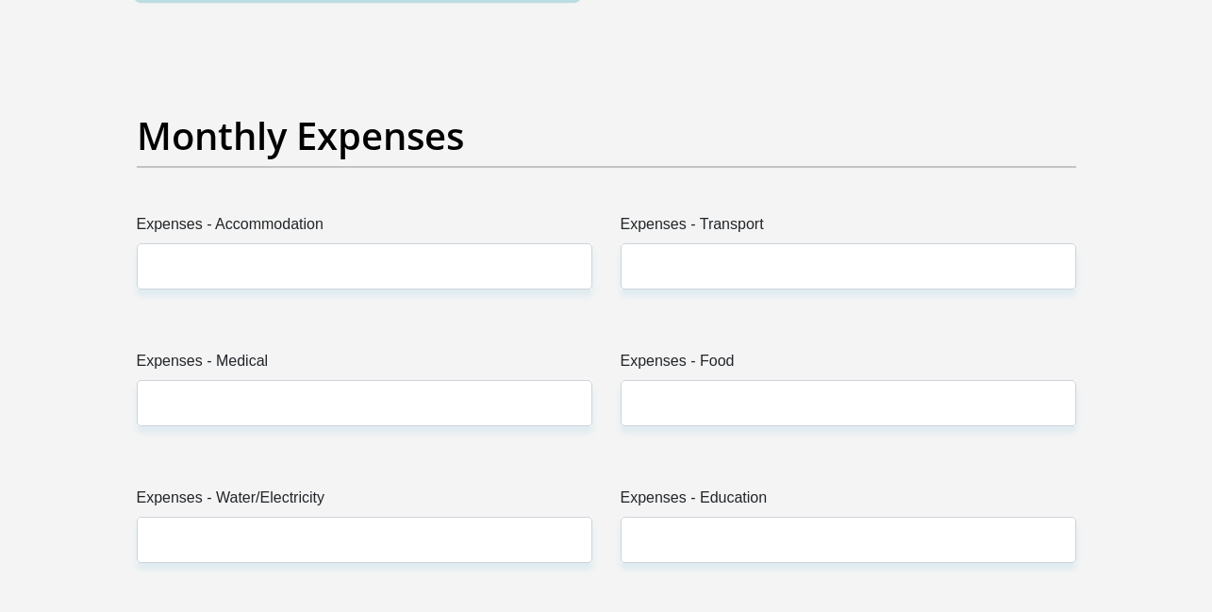
type input "5000"
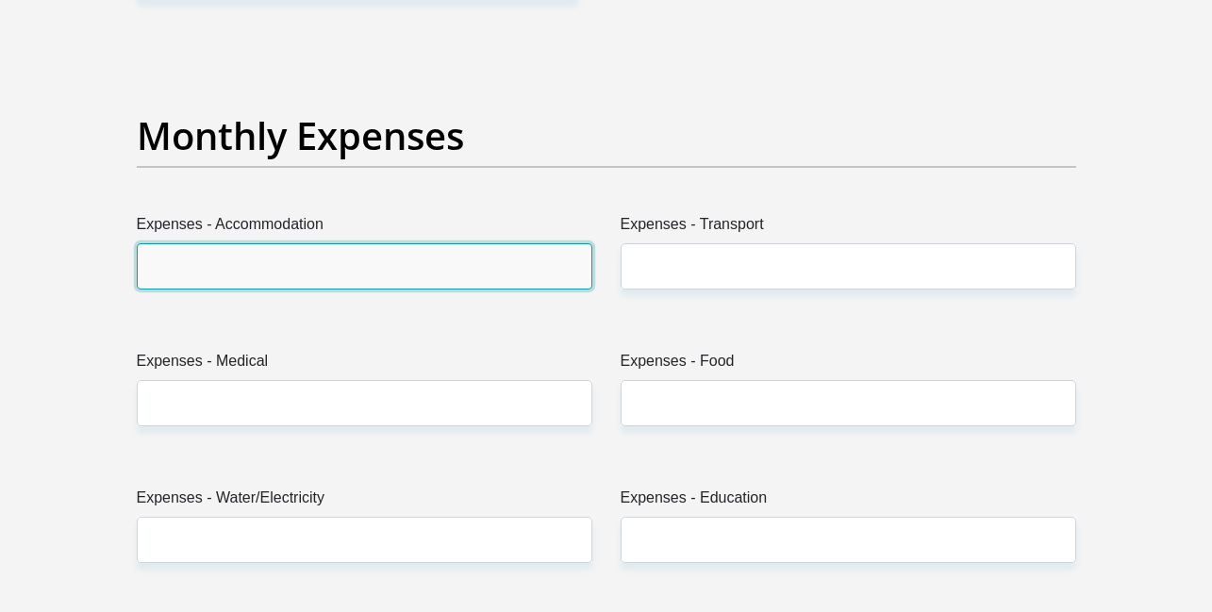
click at [257, 264] on input "Expenses - Accommodation" at bounding box center [364, 266] width 455 height 46
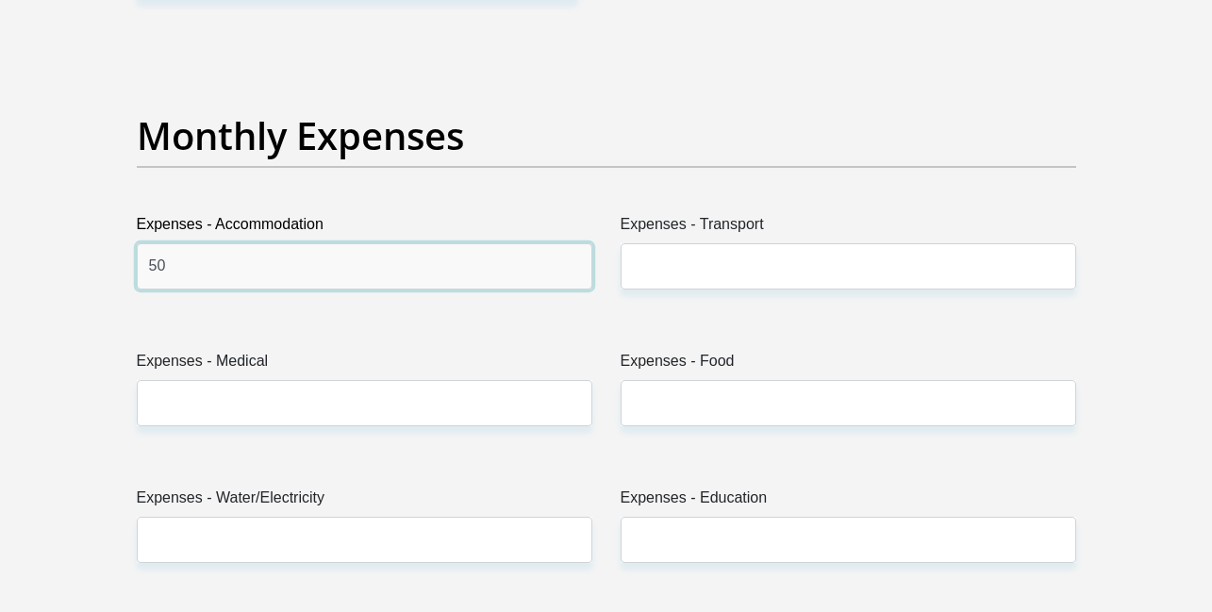
type input "5"
type input "2000"
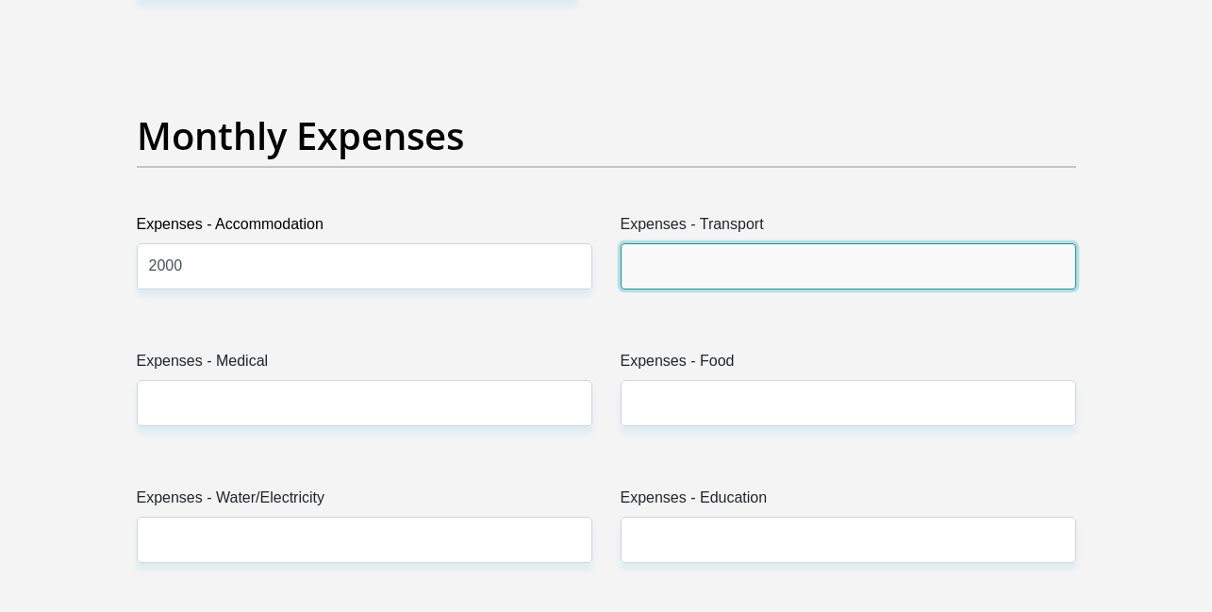
click at [644, 274] on input "Expenses - Transport" at bounding box center [848, 266] width 455 height 46
type input "7"
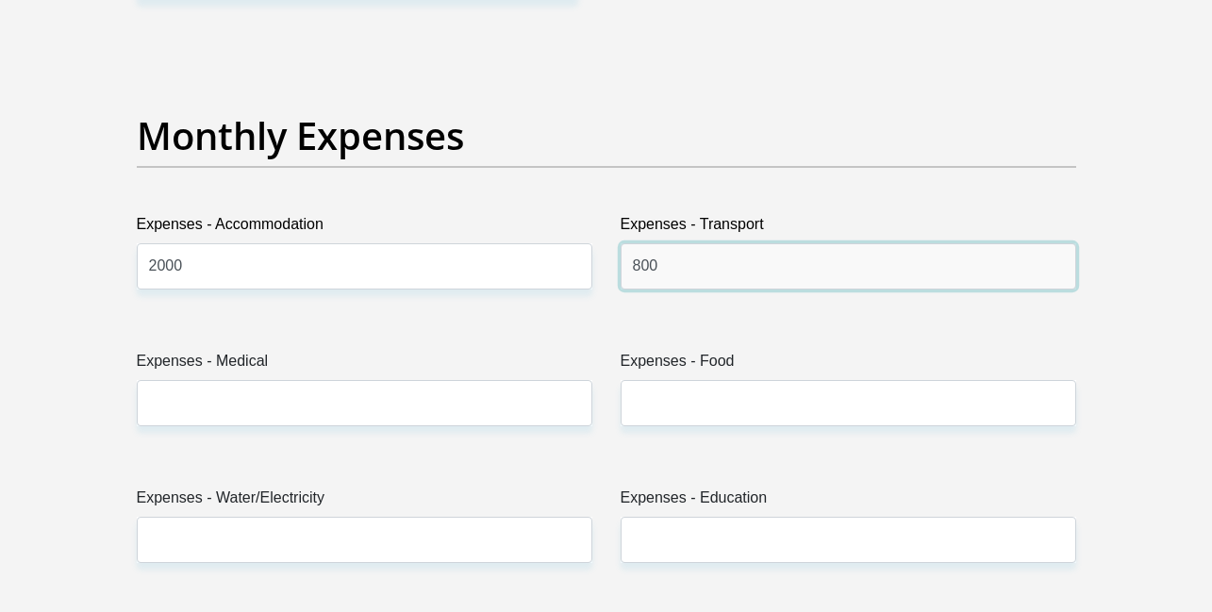
type input "800"
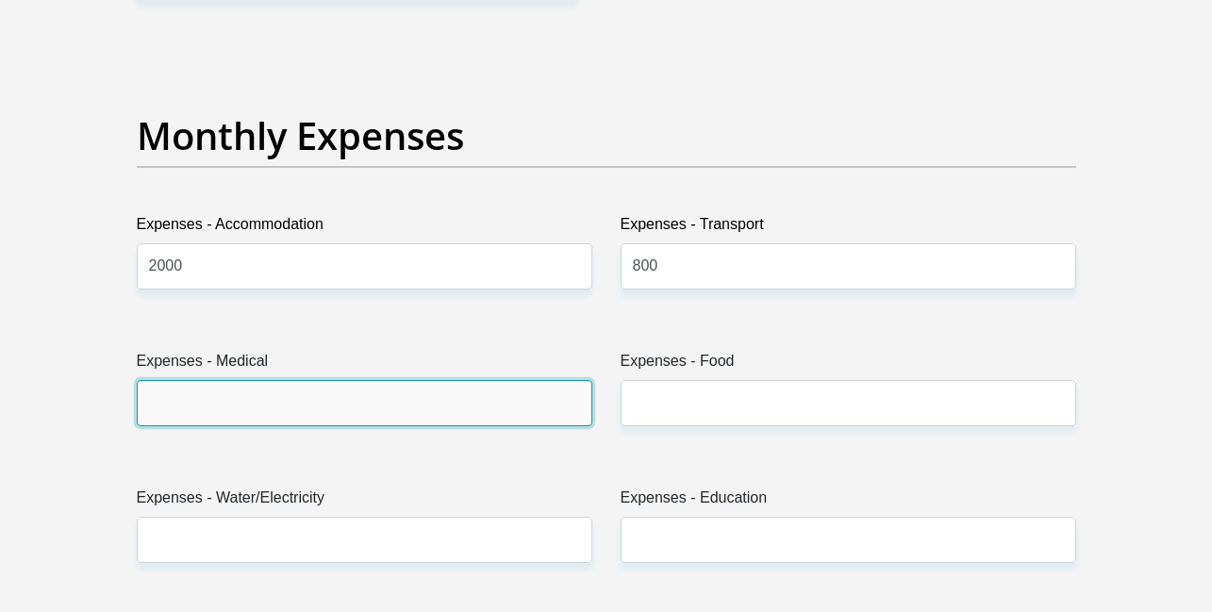
click at [464, 396] on input "Expenses - Medical" at bounding box center [364, 403] width 455 height 46
type input "800"
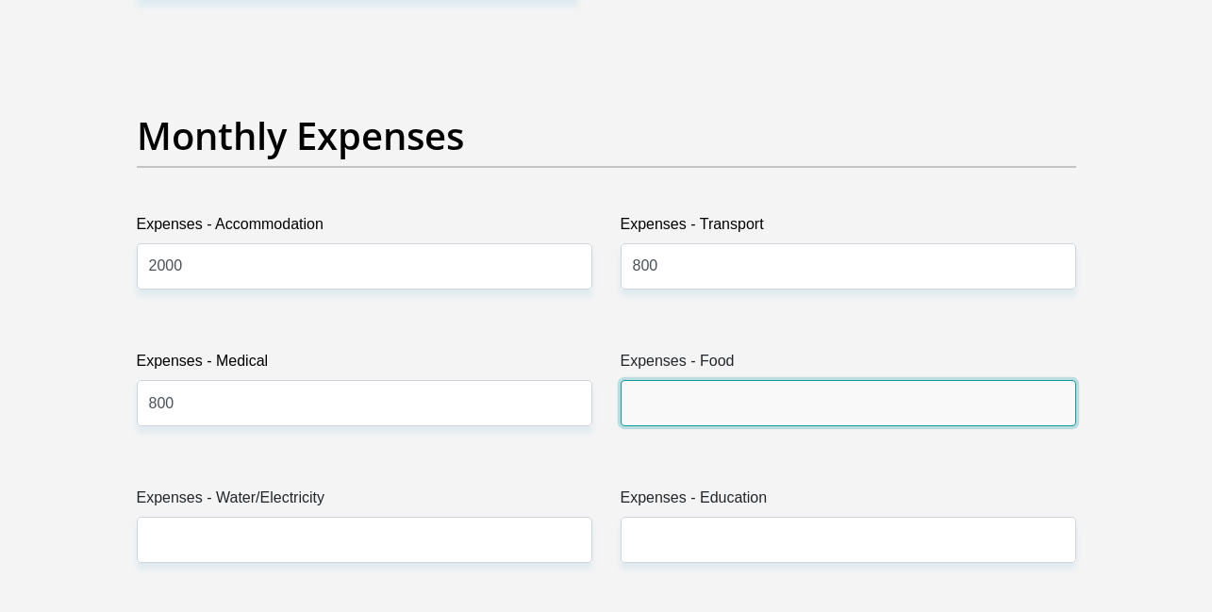
click at [753, 389] on input "Expenses - Food" at bounding box center [848, 403] width 455 height 46
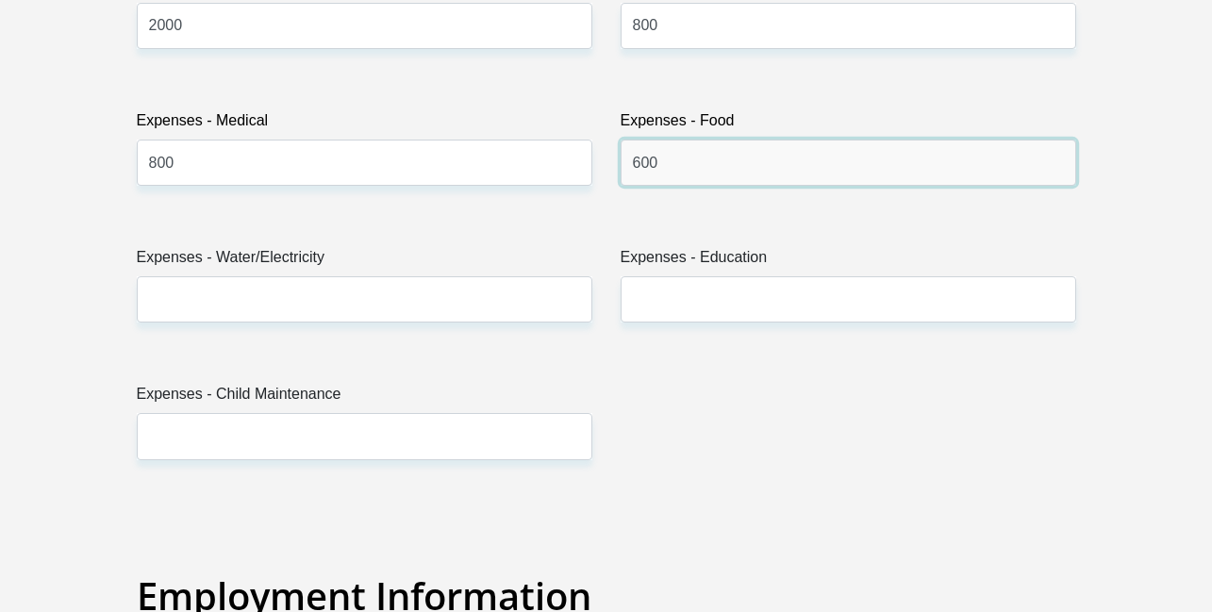
scroll to position [2871, 0]
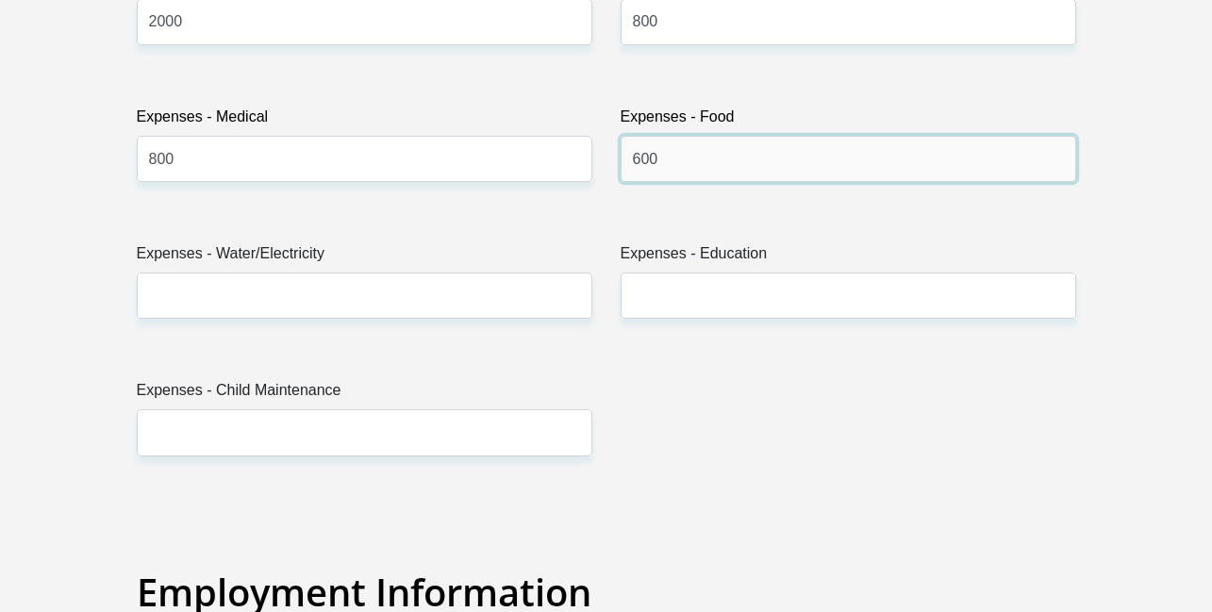
type input "600"
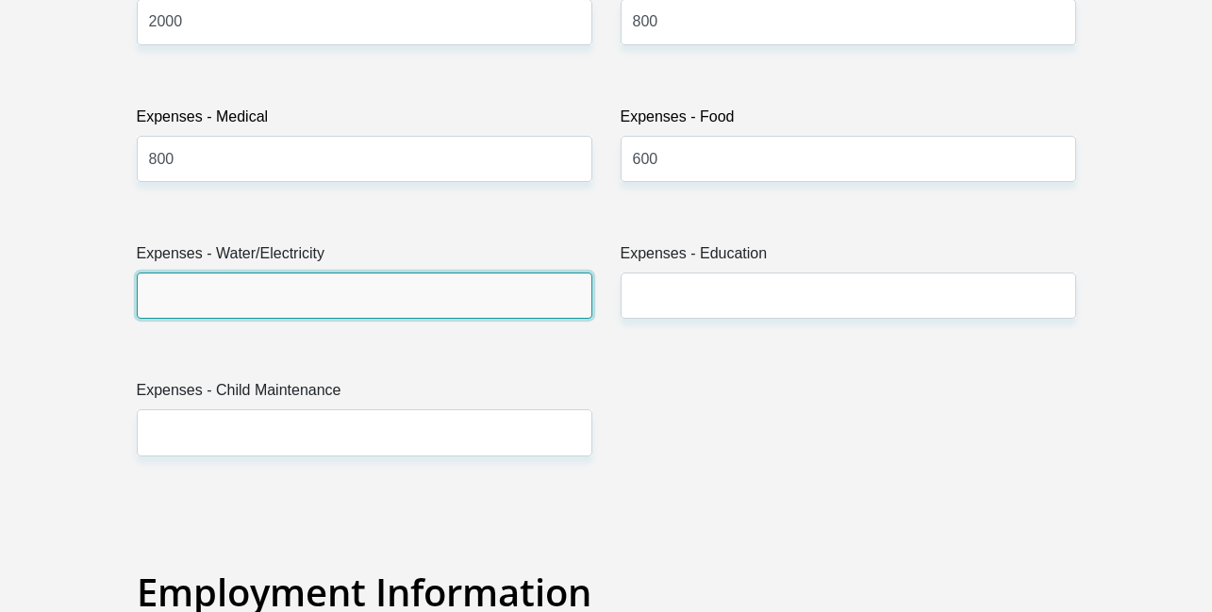
click at [484, 302] on input "Expenses - Water/Electricity" at bounding box center [364, 296] width 455 height 46
type input "400"
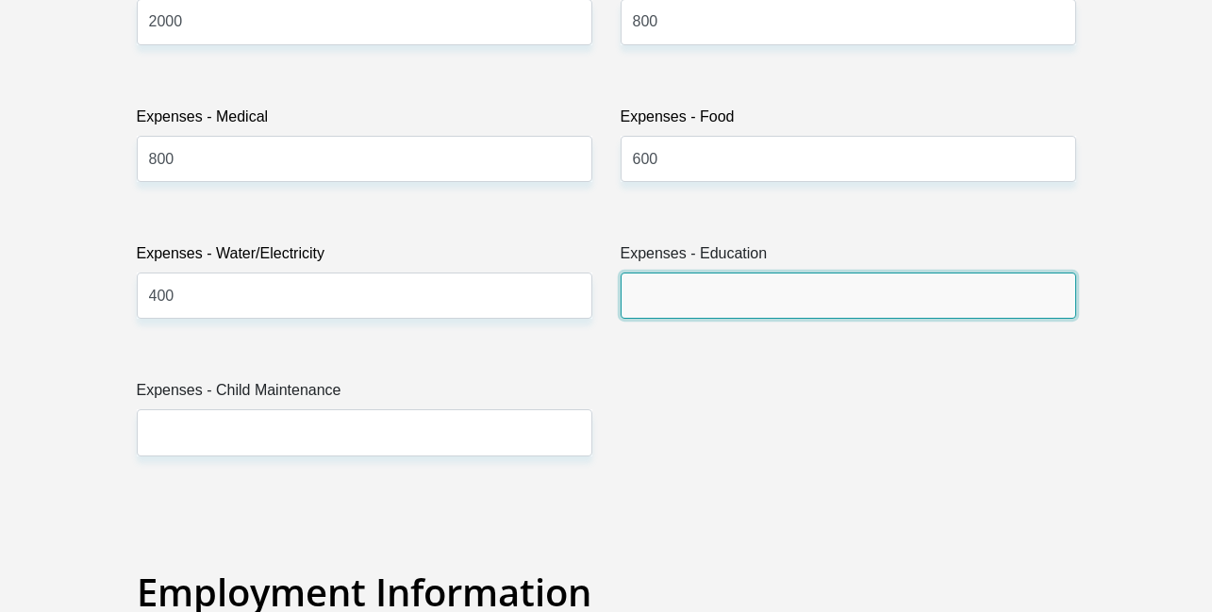
click at [747, 290] on input "Expenses - Education" at bounding box center [848, 296] width 455 height 46
type input "500"
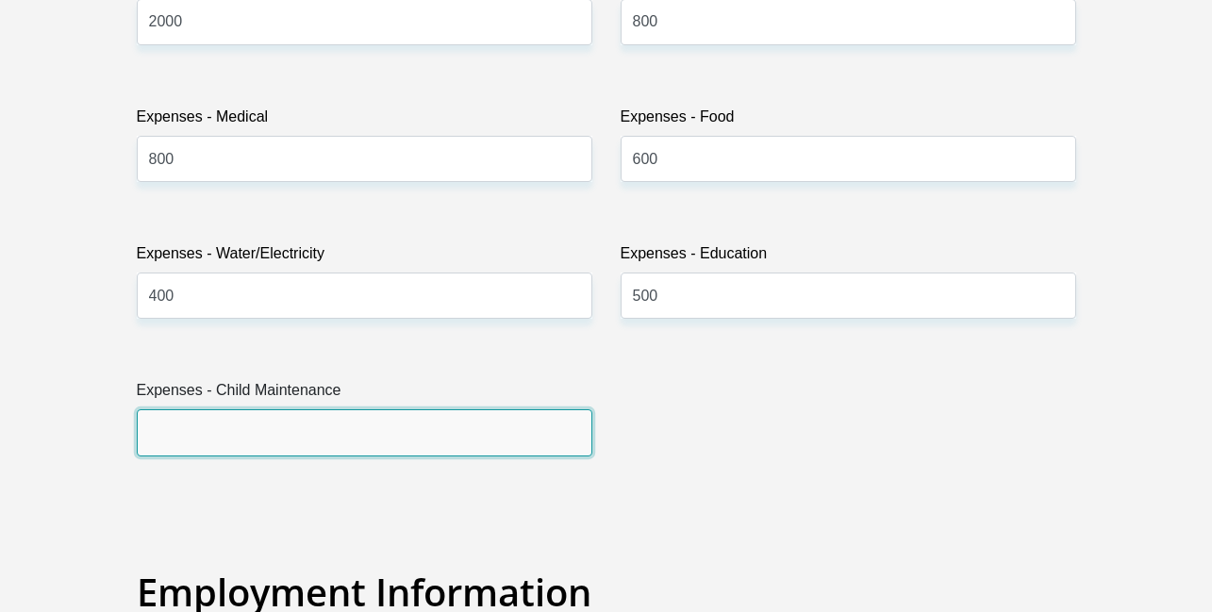
click at [422, 440] on input "Expenses - Child Maintenance" at bounding box center [364, 432] width 455 height 46
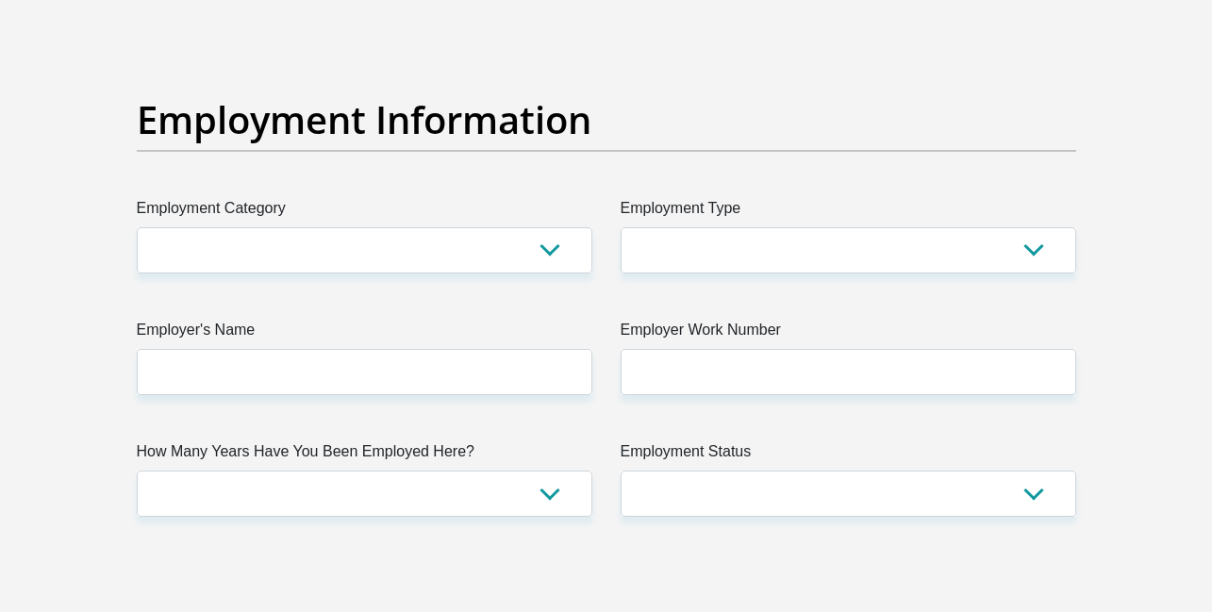
scroll to position [3369, 0]
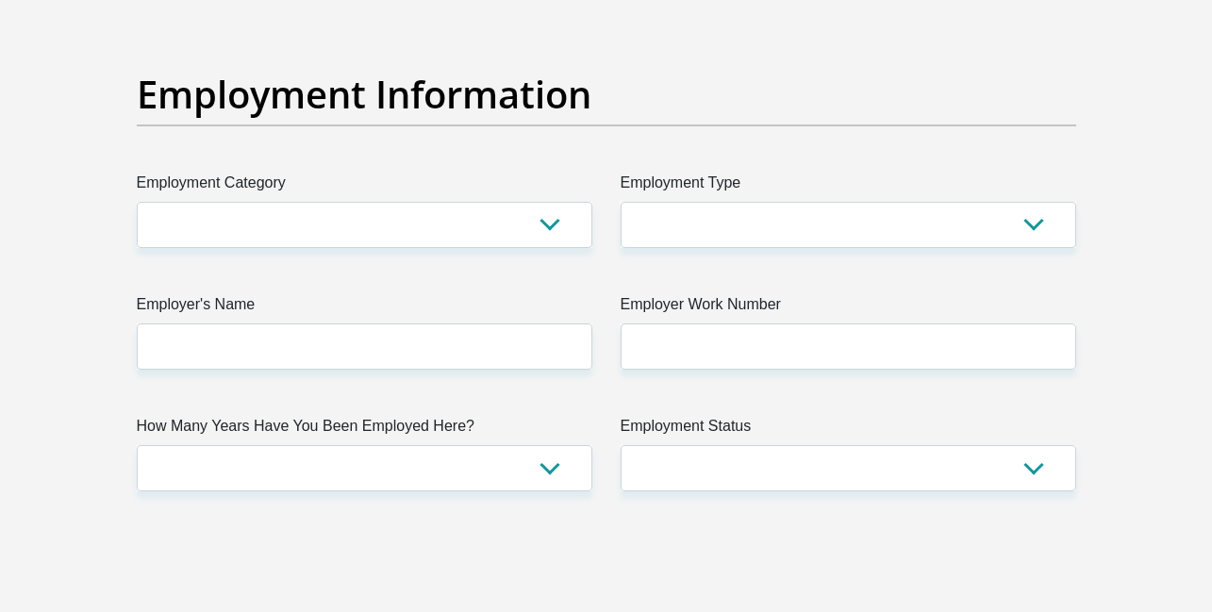
type input "500"
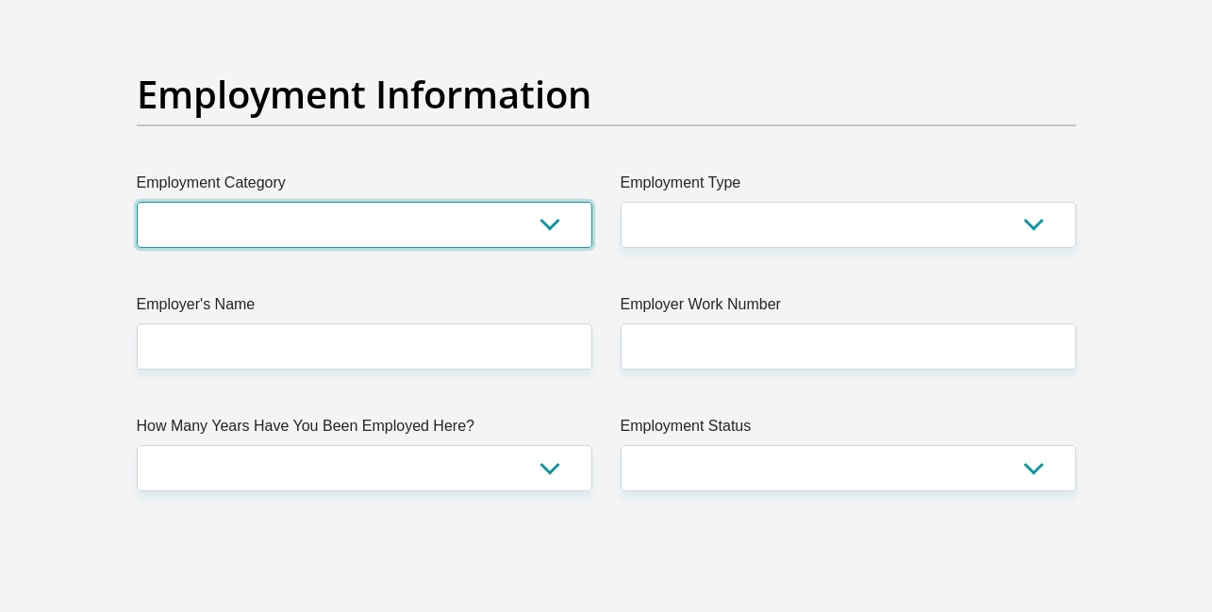
select select "67"
click at [137, 202] on select "AGRICULTURE ALCOHOL & TOBACCO CONSTRUCTION MATERIALS METALLURGY EQUIPMENT FOR R…" at bounding box center [364, 225] width 455 height 46
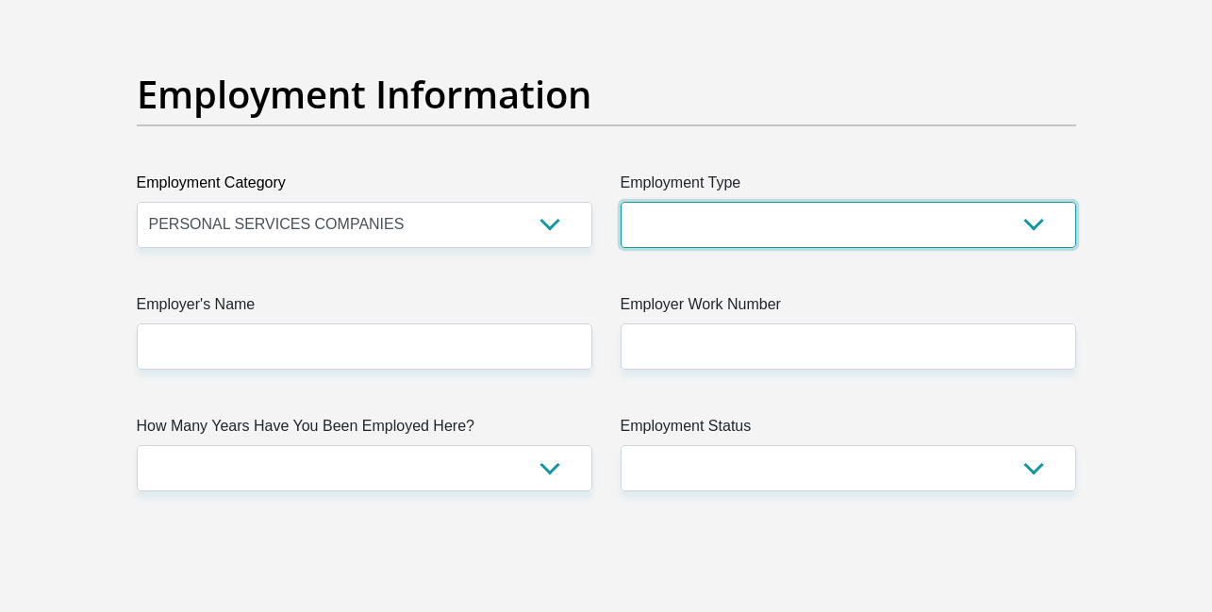
select select "Self-Employed"
click at [621, 202] on select "College/Lecturer Craft Seller Creative Driver Executive Farmer Forces - Non Com…" at bounding box center [848, 225] width 455 height 46
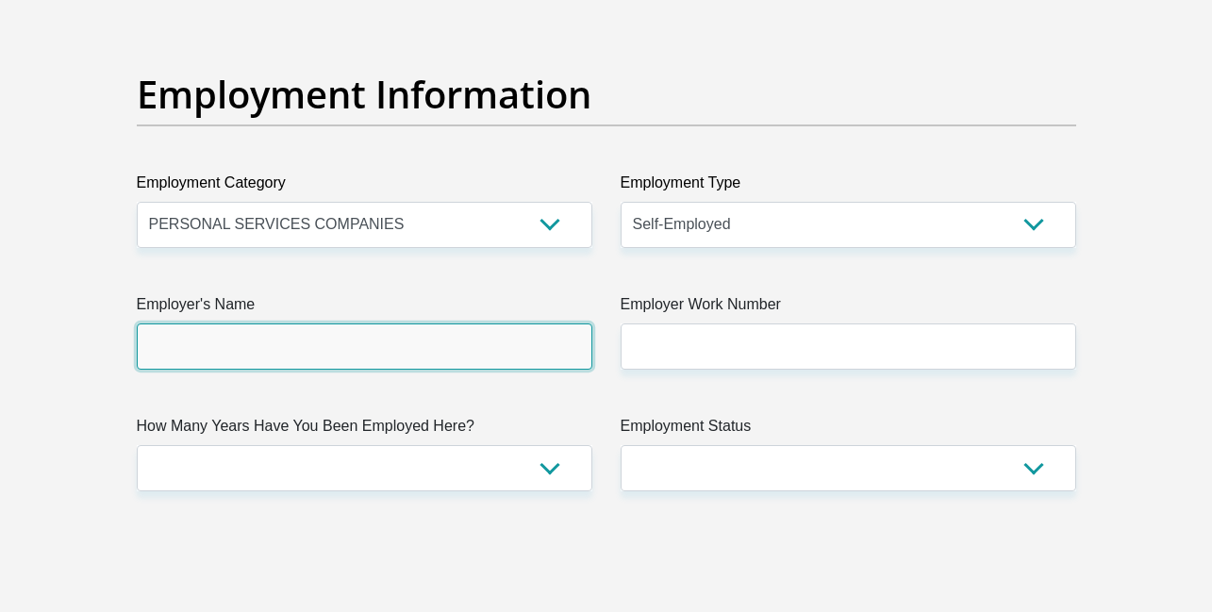
click at [490, 345] on input "Employer's Name" at bounding box center [364, 346] width 455 height 46
paste input "MrPhixit"
type input "MrPhixit"
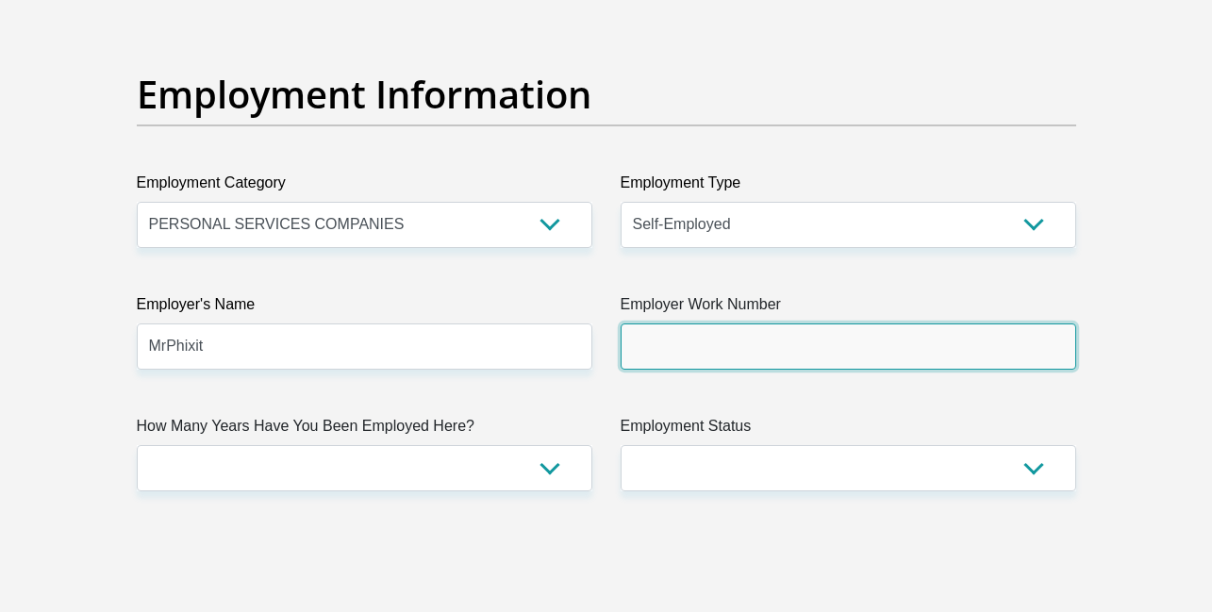
click at [749, 351] on input "Employer Work Number" at bounding box center [848, 346] width 455 height 46
type input "0714959130"
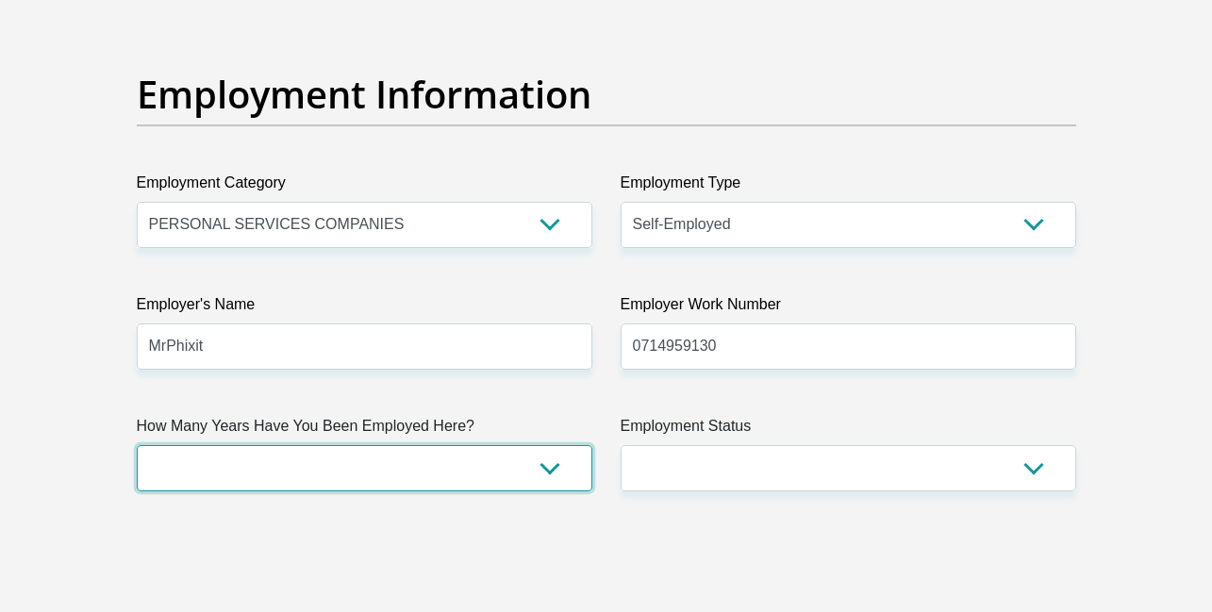
select select "48"
click at [137, 445] on select "less than 1 year 1-3 years 3-5 years 5+ years" at bounding box center [364, 468] width 455 height 46
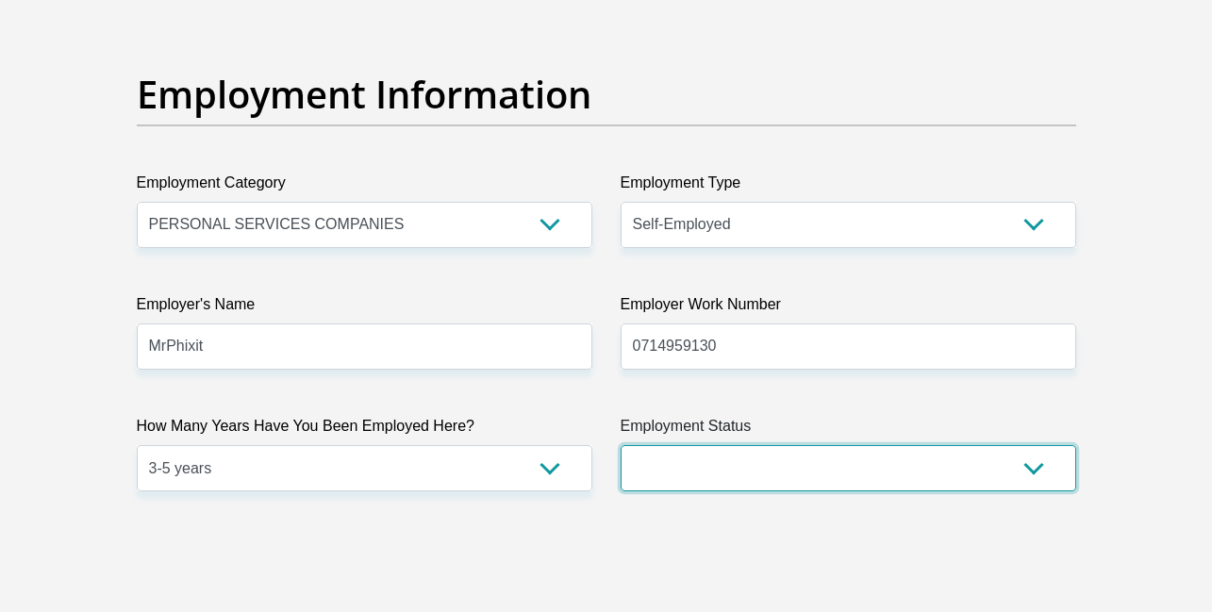
select select "1"
click at [621, 445] on select "Permanent/Full-time Part-time/Casual [DEMOGRAPHIC_DATA] Worker Self-Employed Ho…" at bounding box center [848, 468] width 455 height 46
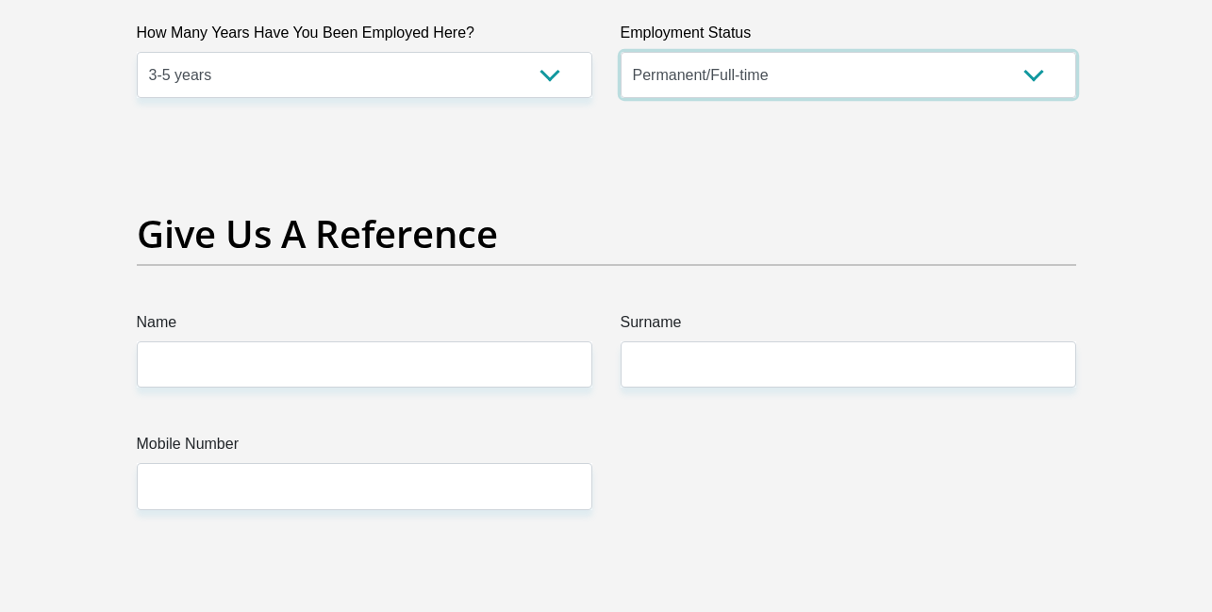
scroll to position [3864, 0]
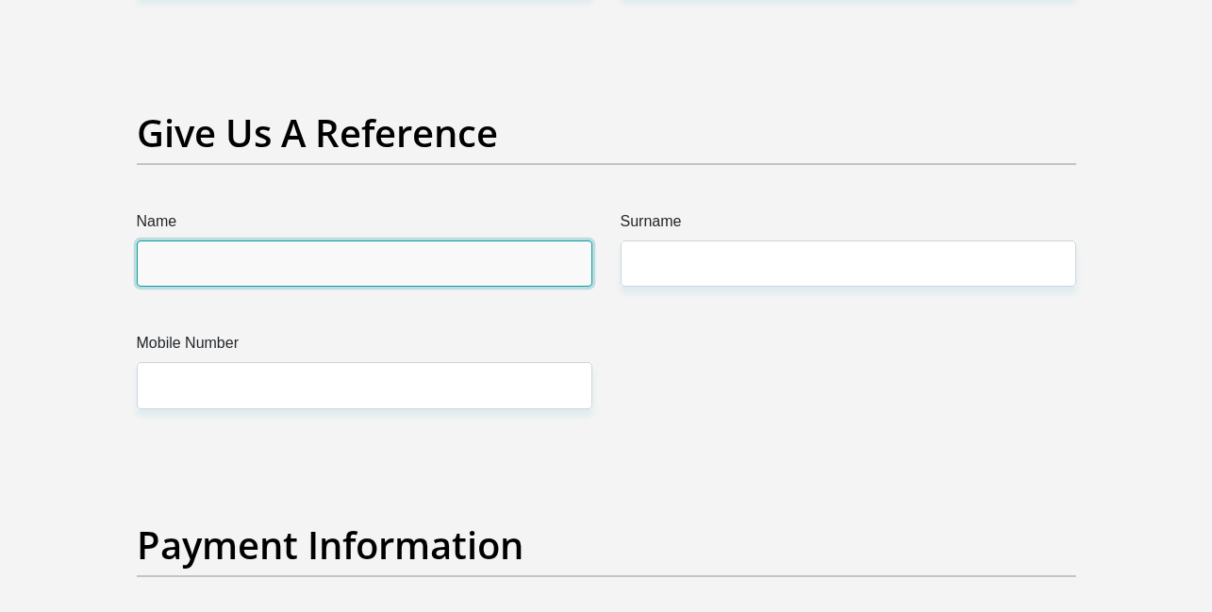
click at [437, 273] on input "Name" at bounding box center [364, 263] width 455 height 46
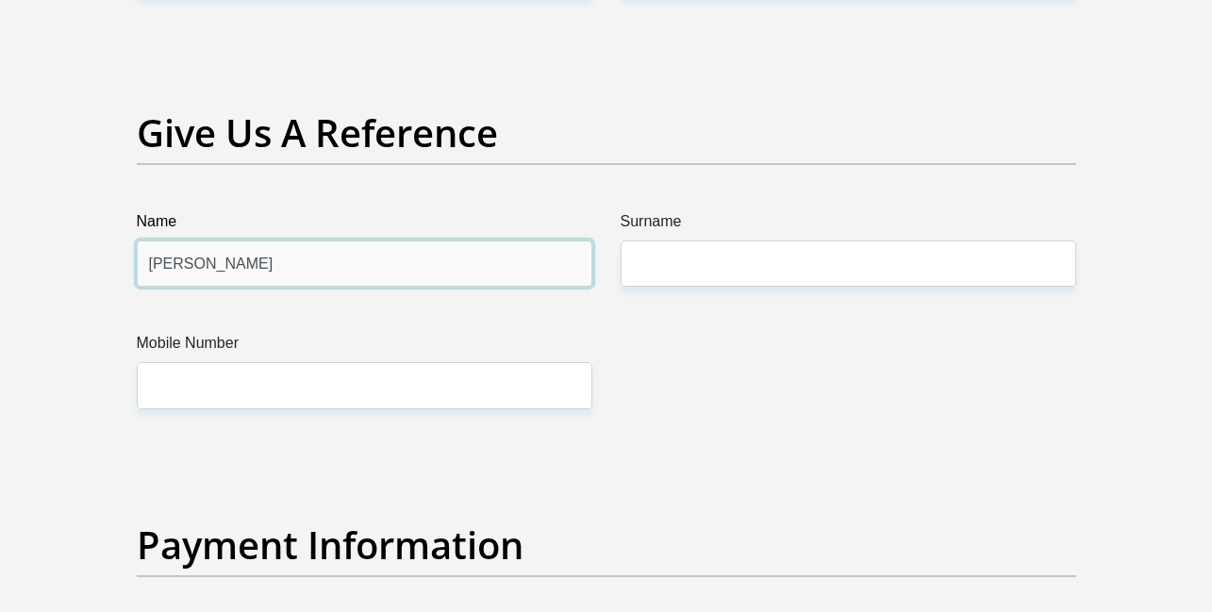
type input "[PERSON_NAME]"
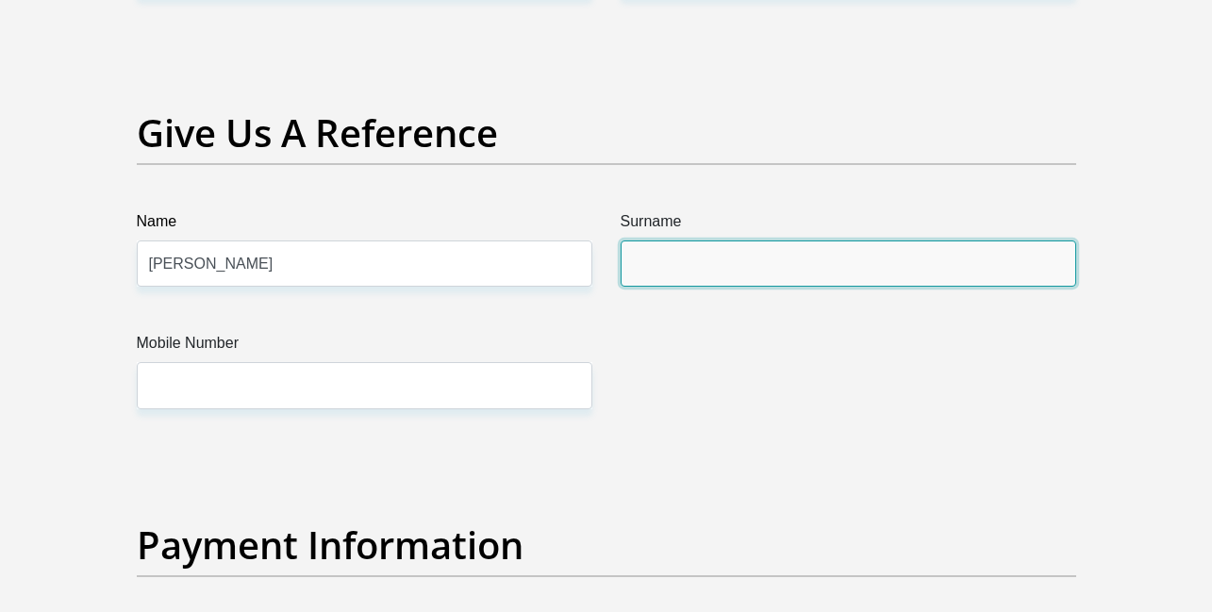
click at [662, 278] on input "Surname" at bounding box center [848, 263] width 455 height 46
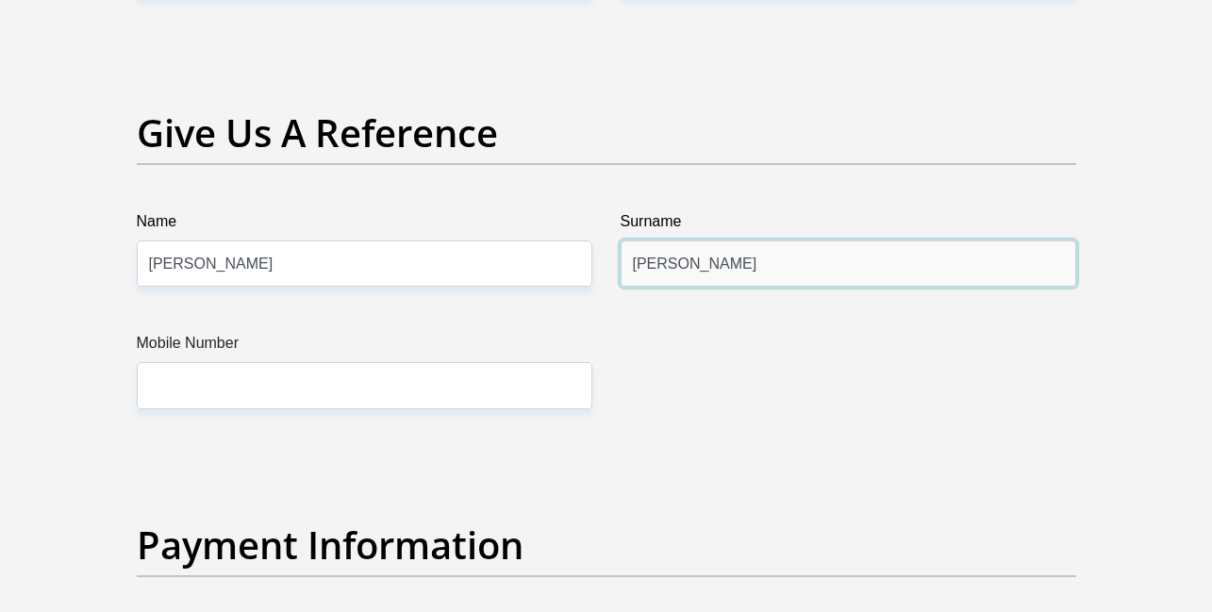
type input "[PERSON_NAME]"
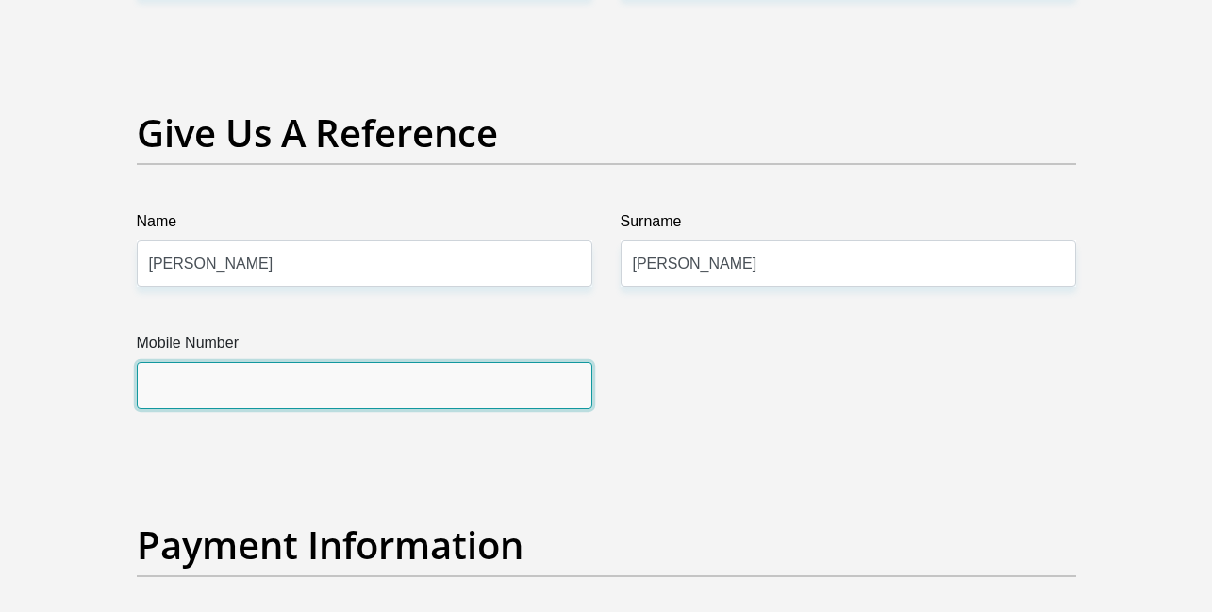
click at [467, 399] on input "Mobile Number" at bounding box center [364, 385] width 455 height 46
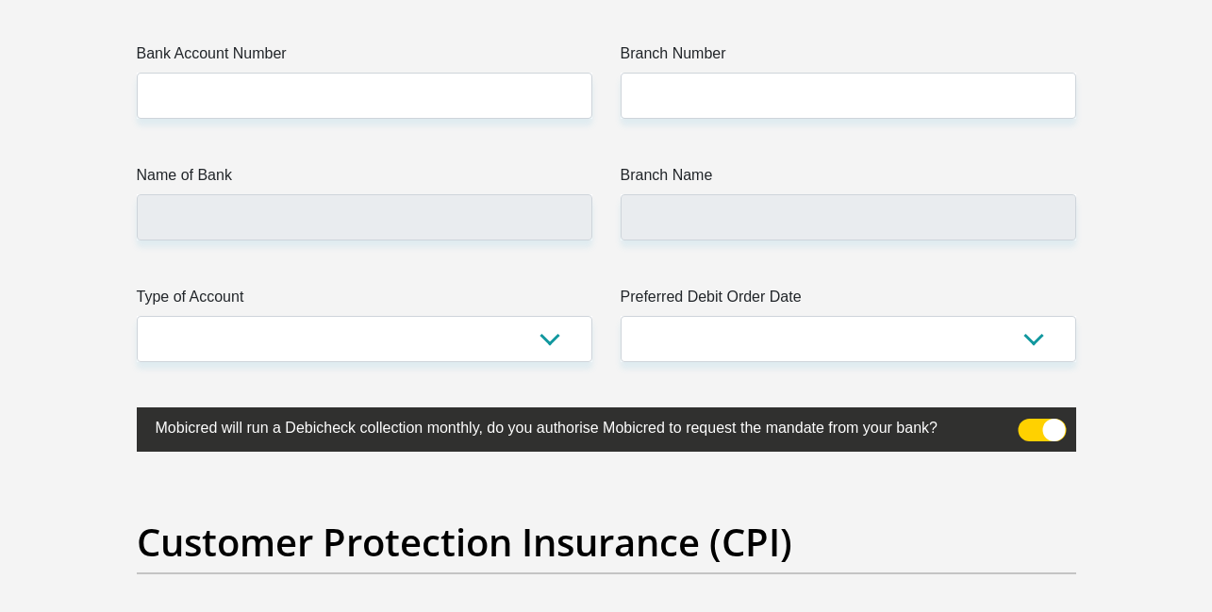
scroll to position [4358, 0]
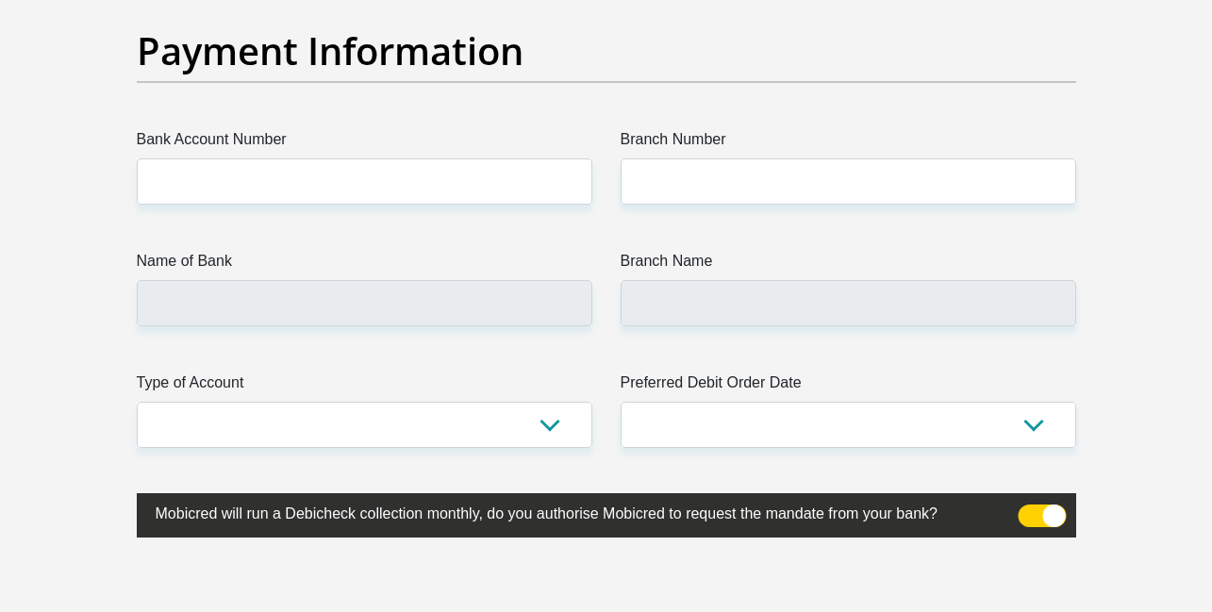
type input "0815727415"
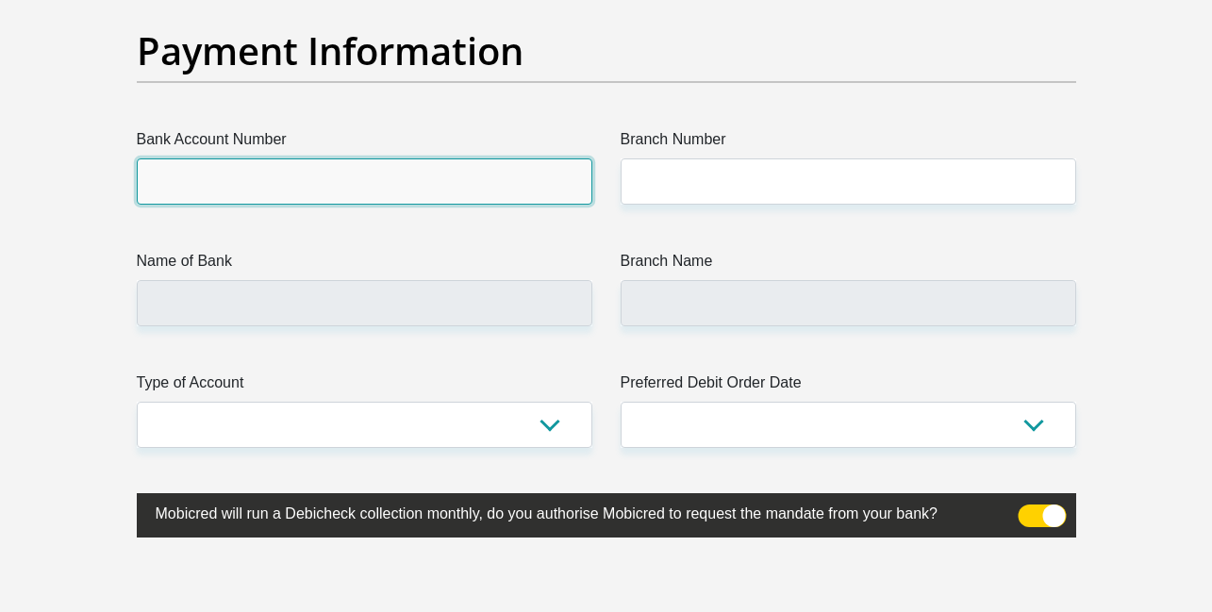
click at [391, 183] on input "Bank Account Number" at bounding box center [364, 181] width 455 height 46
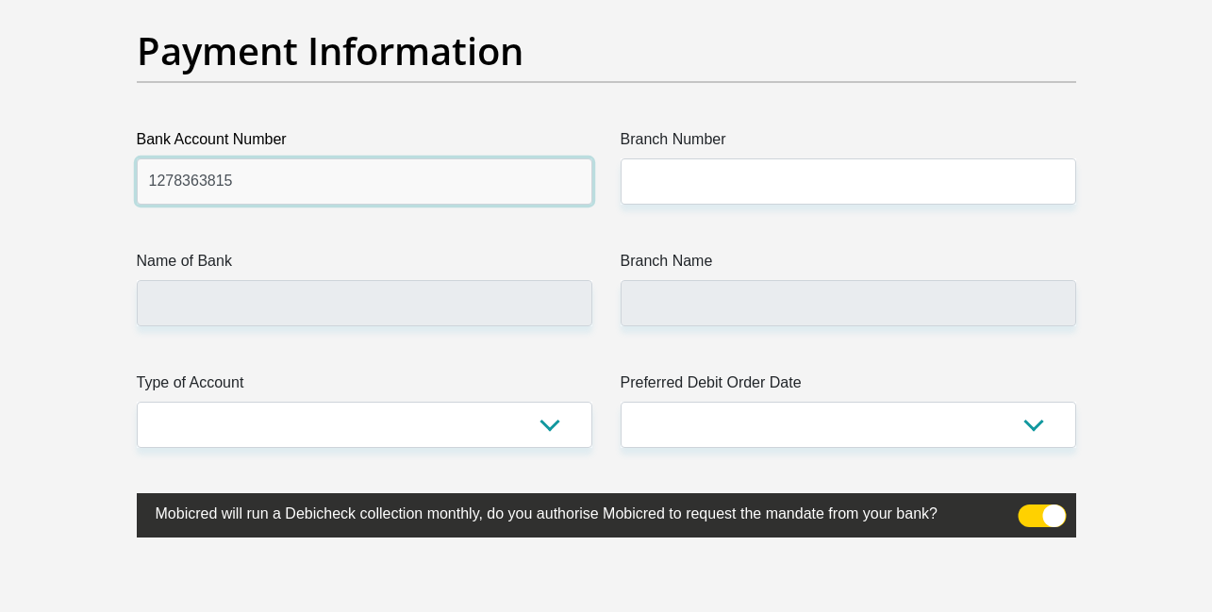
type input "1278363815"
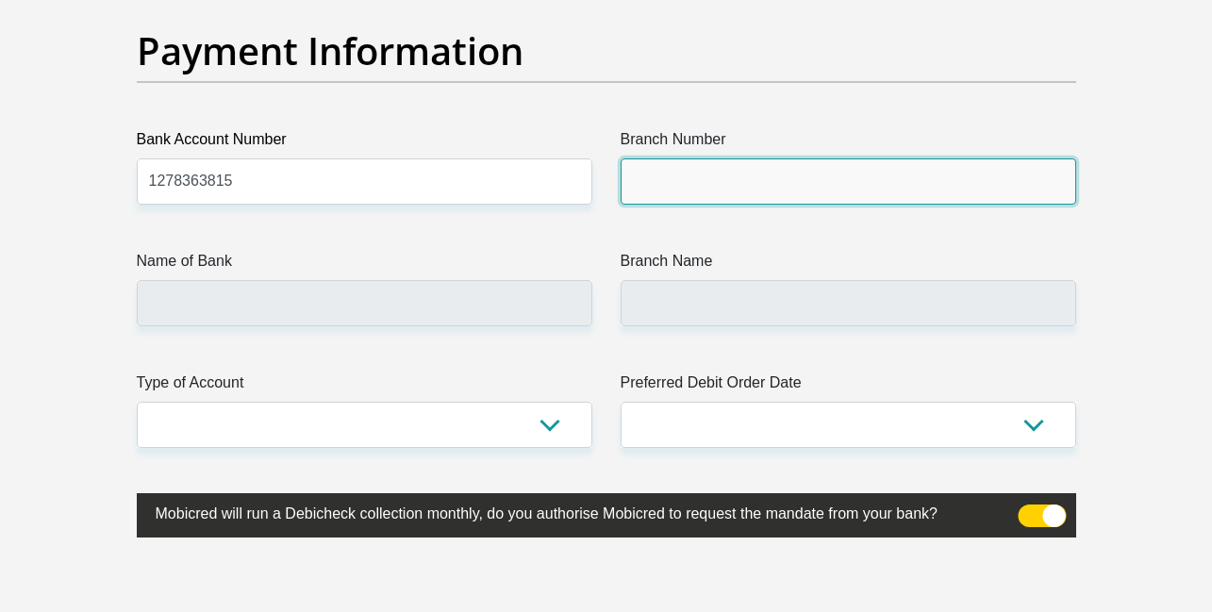
click at [752, 178] on input "Branch Number" at bounding box center [848, 181] width 455 height 46
click at [719, 183] on input "Branch Number" at bounding box center [848, 181] width 455 height 46
paste input "198765."
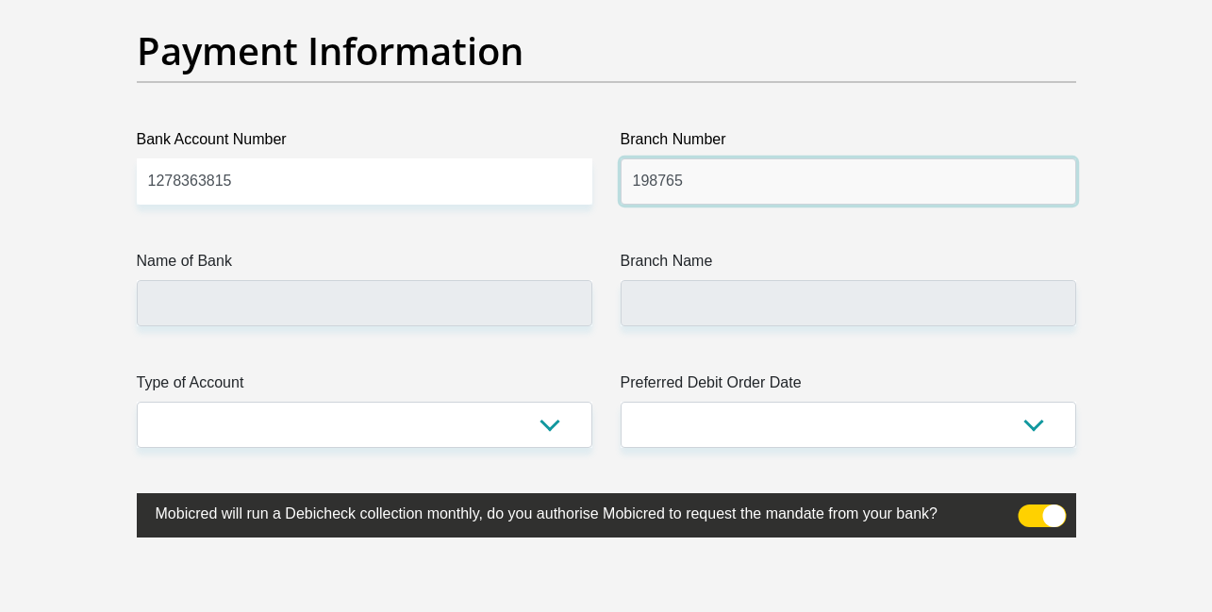
type input "198765"
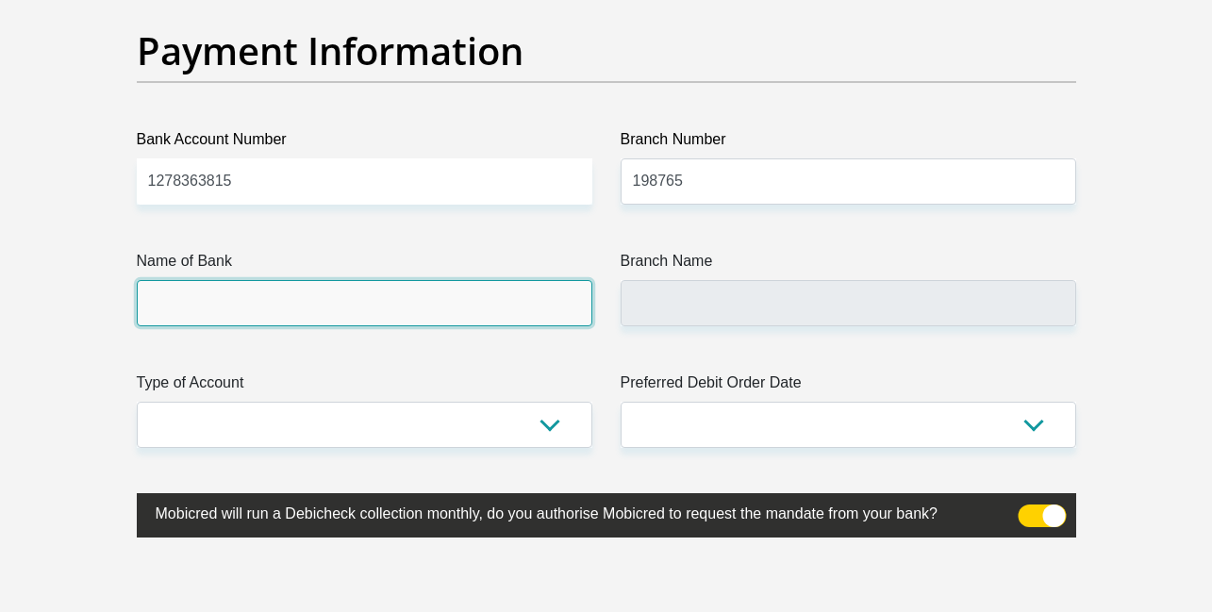
click at [314, 300] on input "Name of Bank" at bounding box center [364, 303] width 455 height 46
type input "NEDBANK"
type input "NEDBANK [GEOGRAPHIC_DATA]"
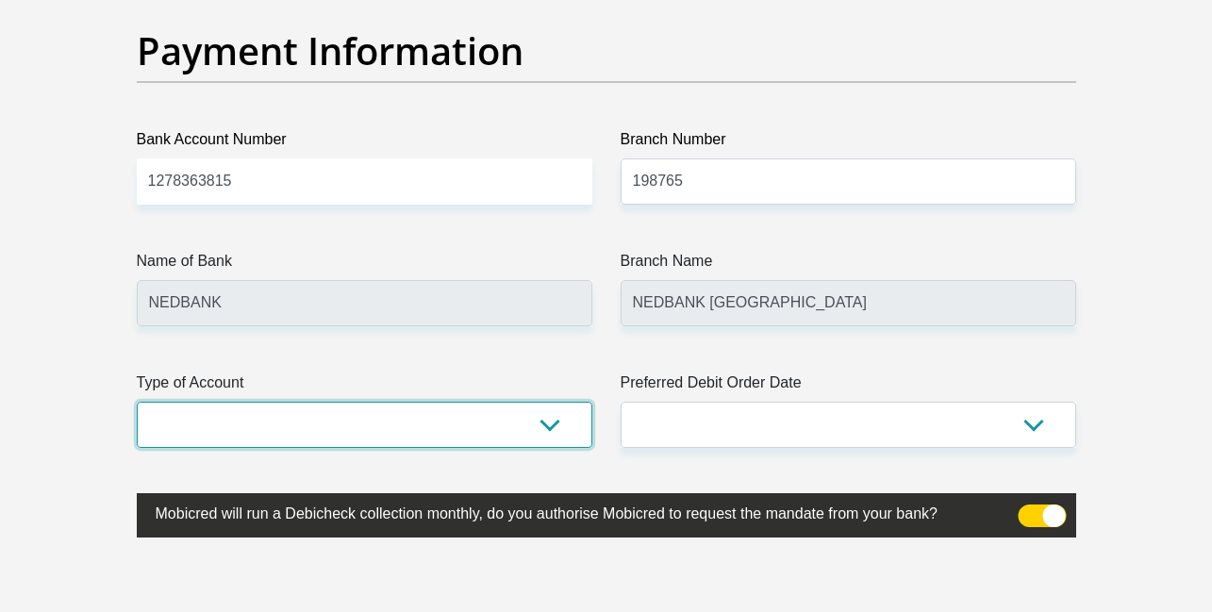
select select "SAV"
click at [137, 402] on select "Cheque Savings" at bounding box center [364, 425] width 455 height 46
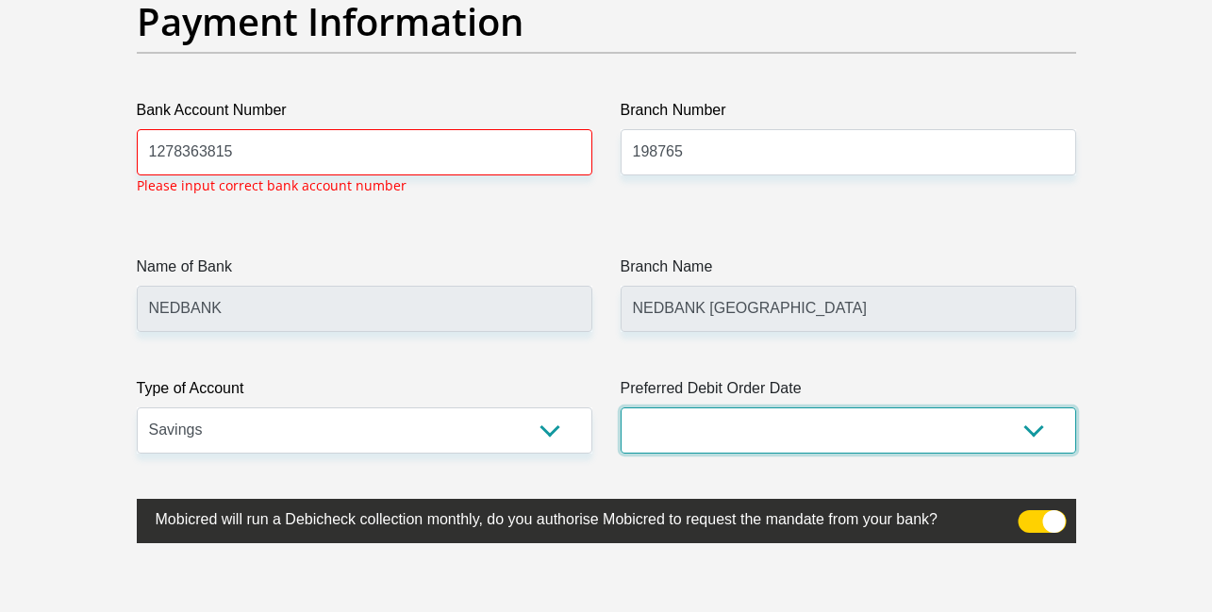
scroll to position [4405, 0]
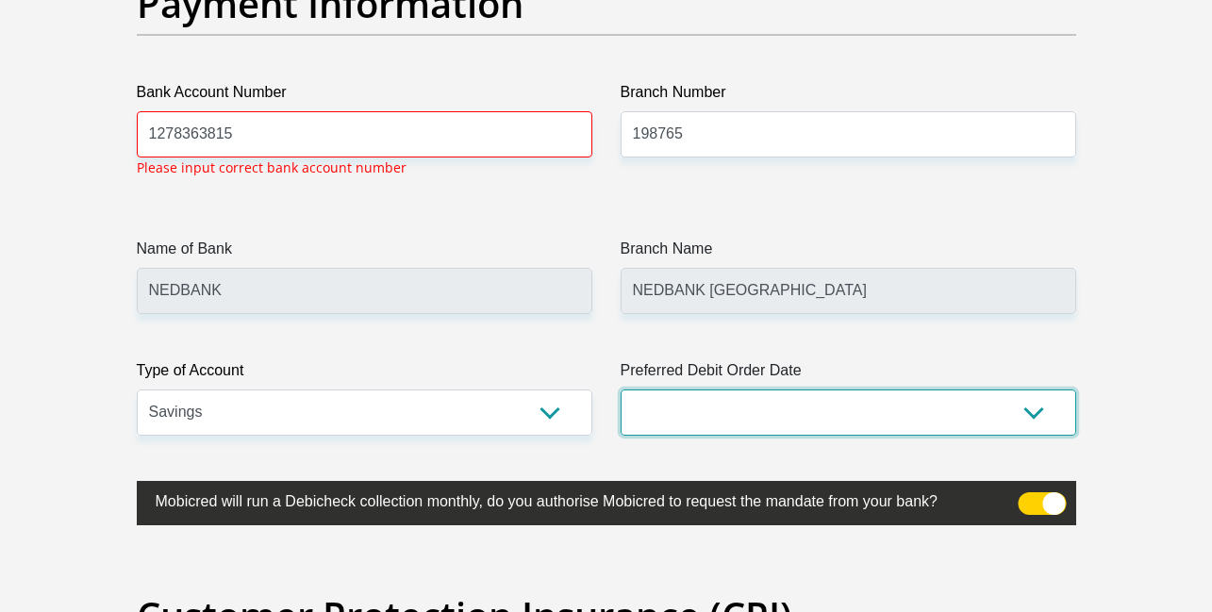
select select "7"
click at [621, 389] on select "1st 2nd 3rd 4th 5th 7th 18th 19th 20th 21st 22nd 23rd 24th 25th 26th 27th 28th …" at bounding box center [848, 412] width 455 height 46
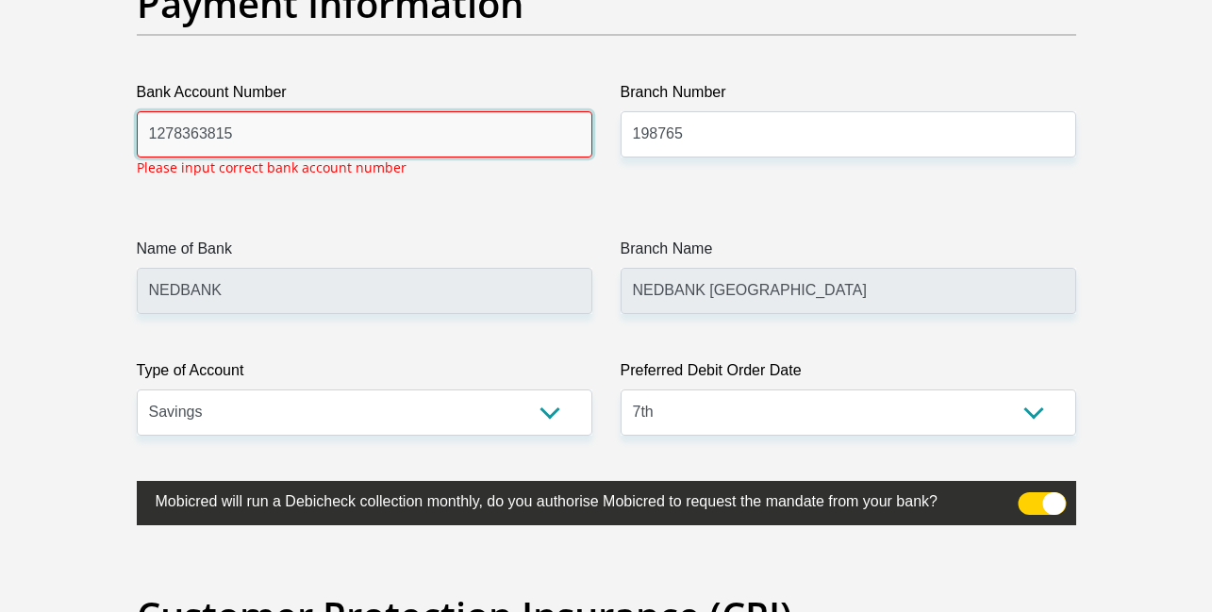
click at [455, 134] on input "1278363815" at bounding box center [364, 134] width 455 height 46
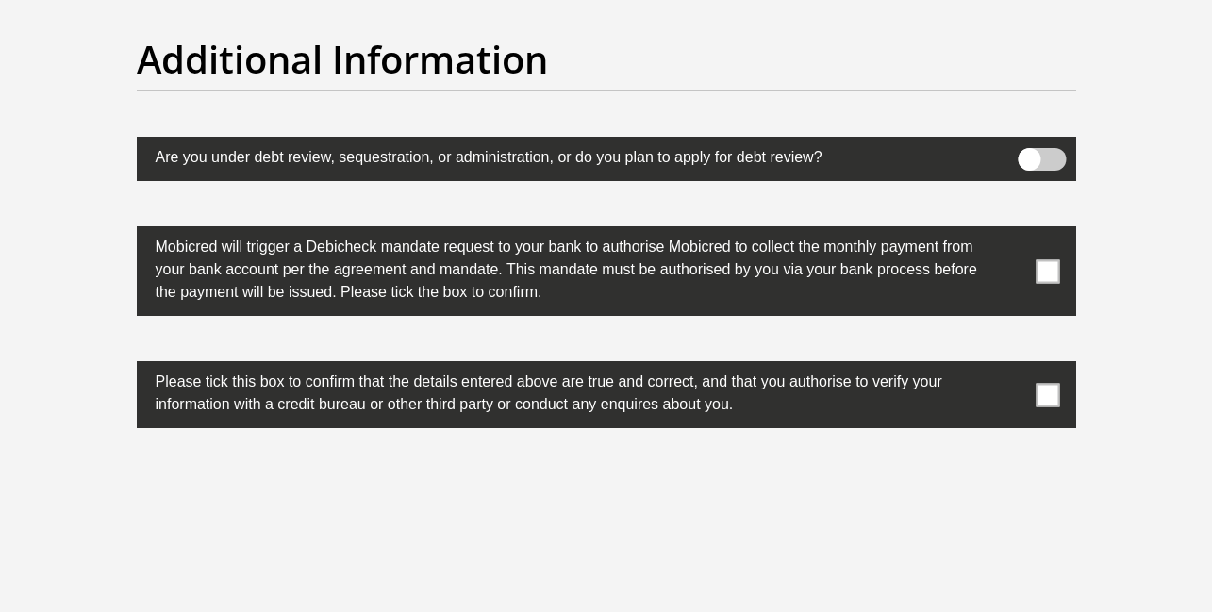
scroll to position [5909, 0]
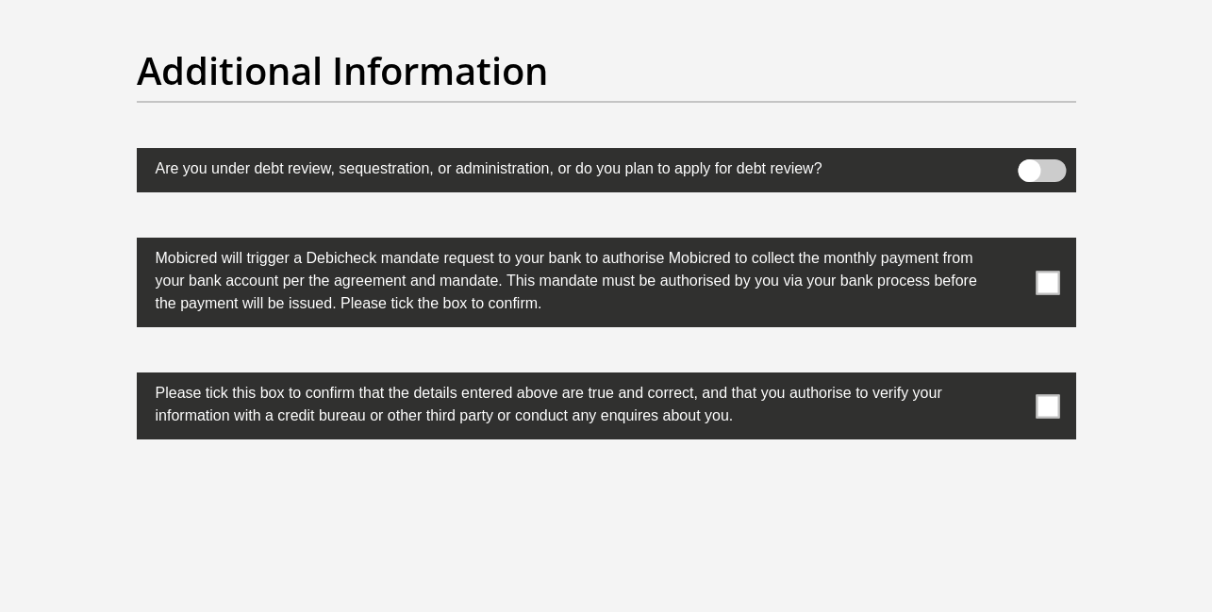
click at [1044, 281] on span at bounding box center [1047, 283] width 24 height 24
click at [1010, 242] on input "checkbox" at bounding box center [1010, 242] width 0 height 0
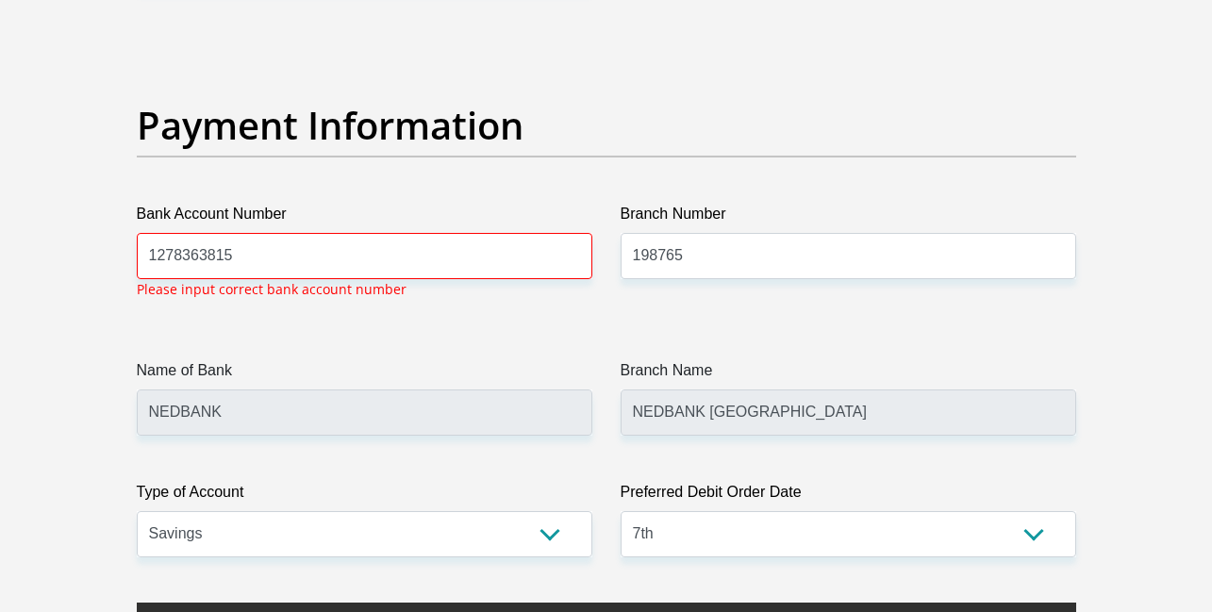
scroll to position [4279, 0]
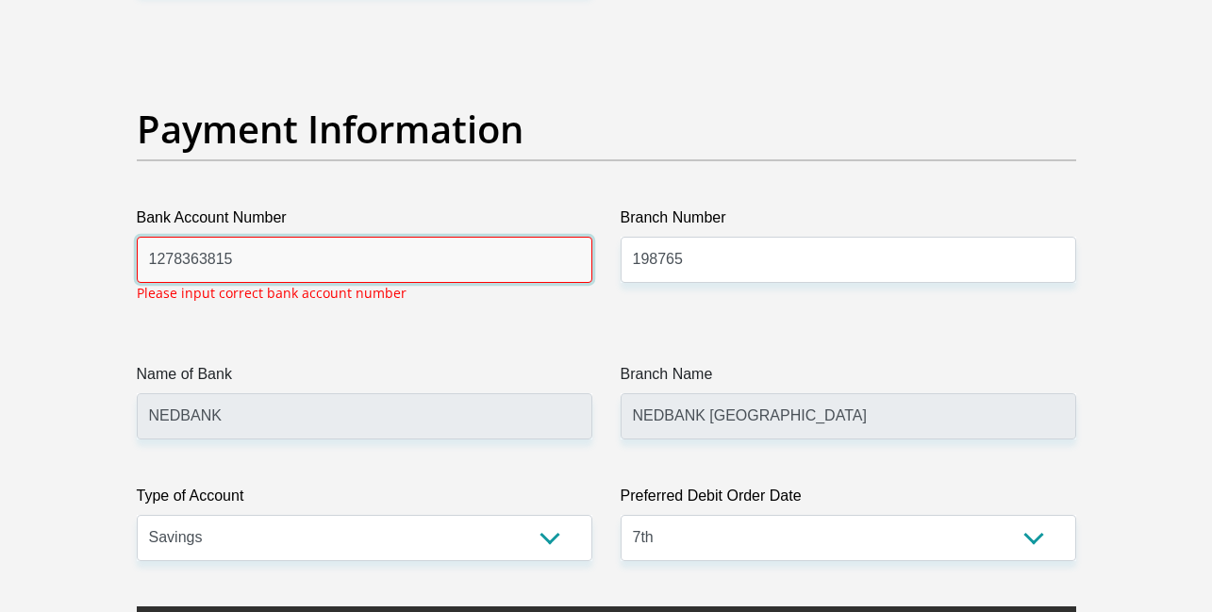
click at [277, 261] on input "1278363815" at bounding box center [364, 260] width 455 height 46
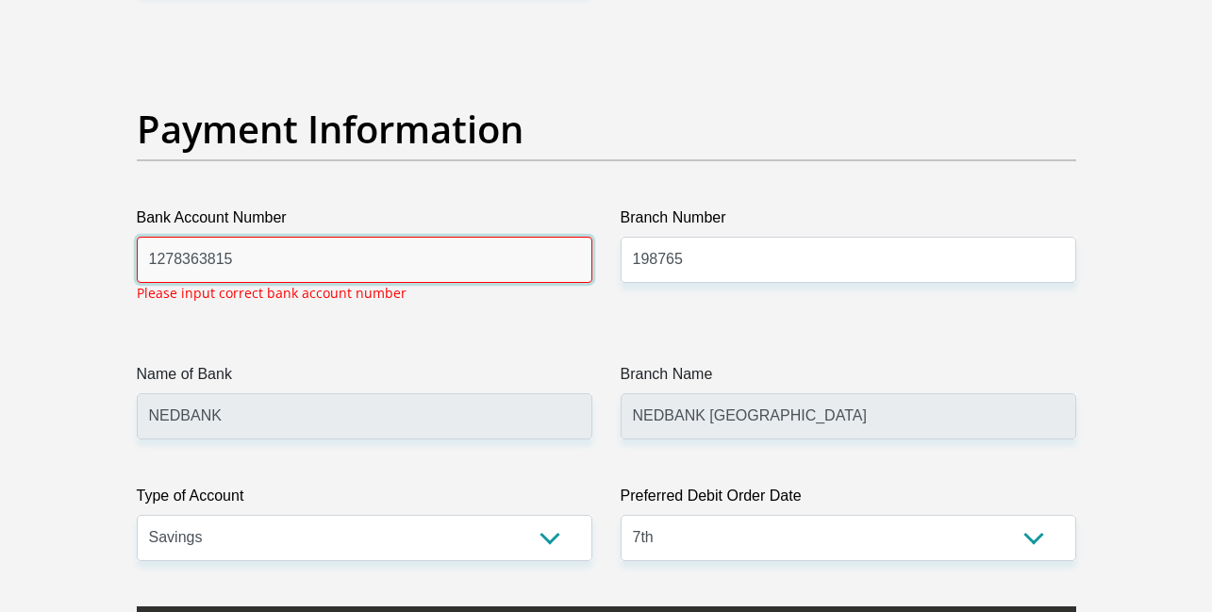
click at [383, 263] on input "1278363815" at bounding box center [364, 260] width 455 height 46
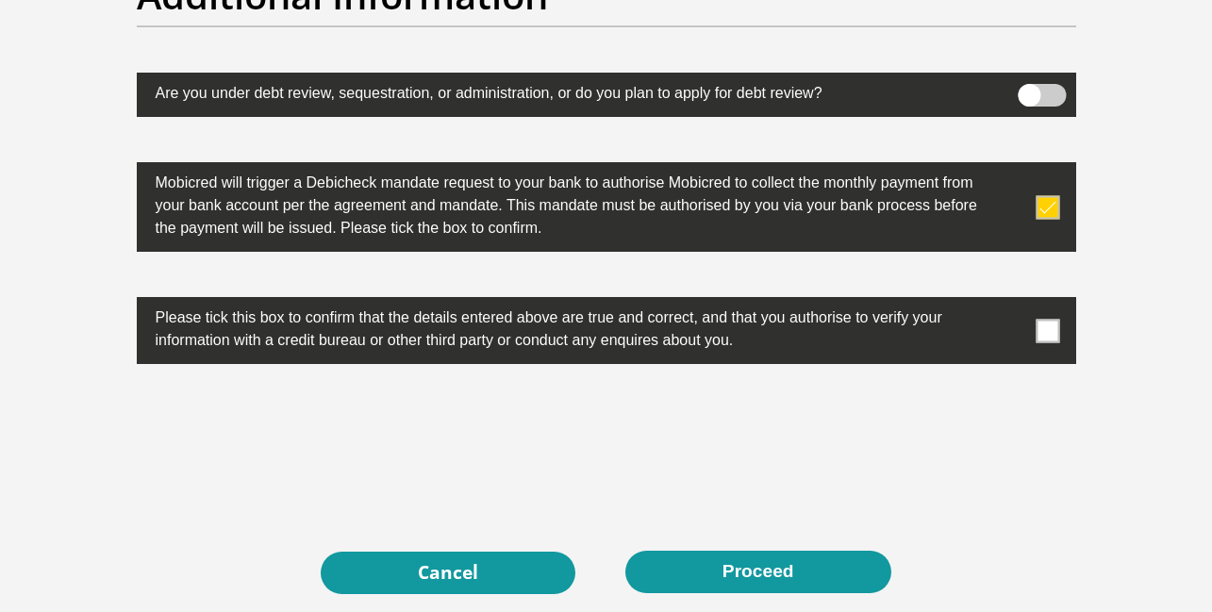
scroll to position [6187, 0]
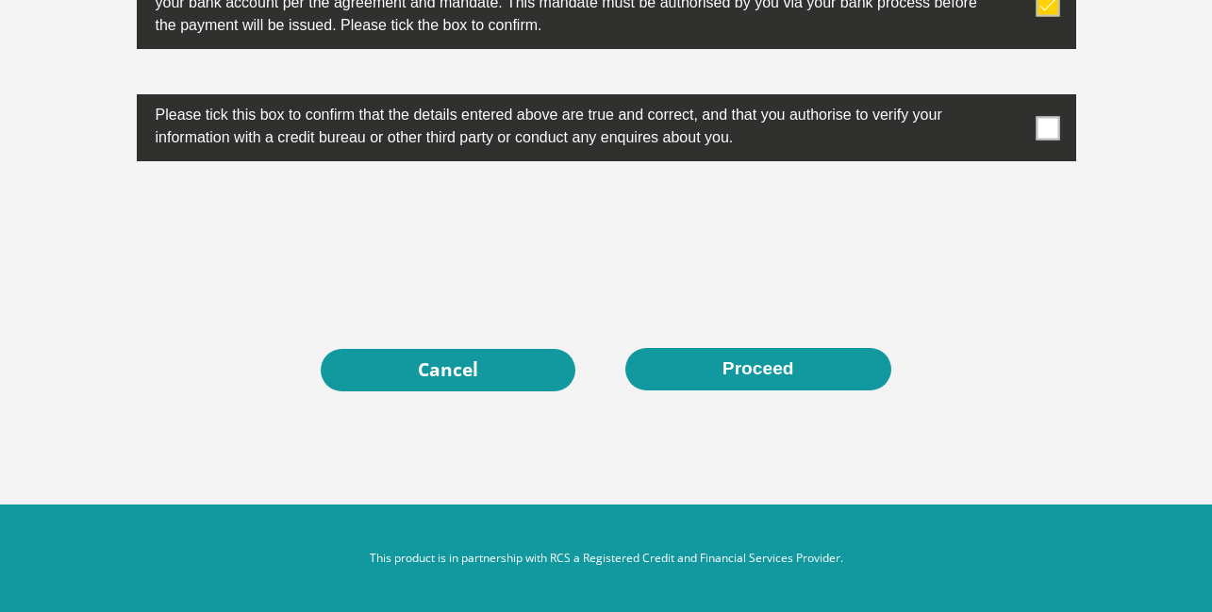
click at [1047, 129] on span at bounding box center [1047, 128] width 24 height 24
click at [1010, 99] on input "checkbox" at bounding box center [1010, 99] width 0 height 0
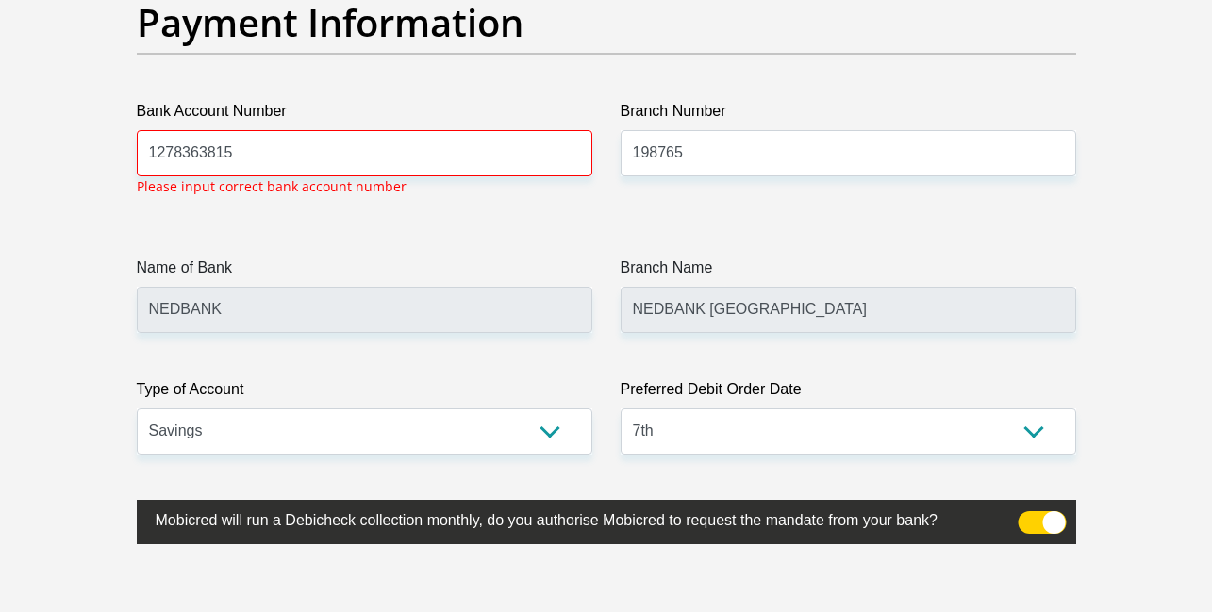
scroll to position [4387, 0]
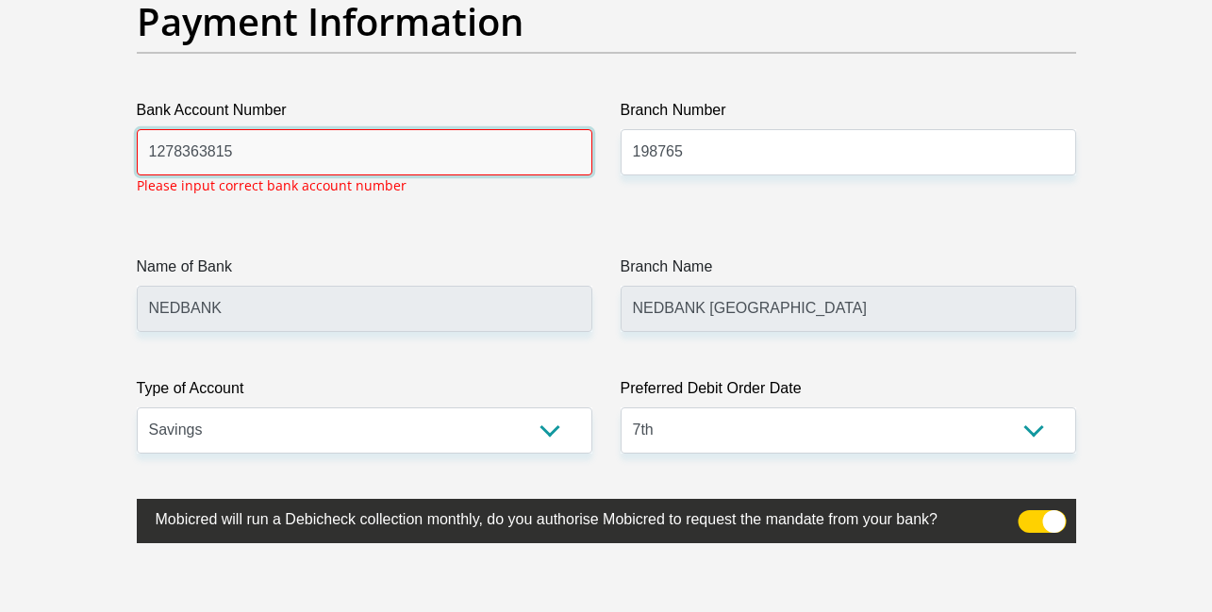
click at [430, 172] on input "1278363815" at bounding box center [364, 152] width 455 height 46
type input "1278363815"
